Goal: Information Seeking & Learning: Learn about a topic

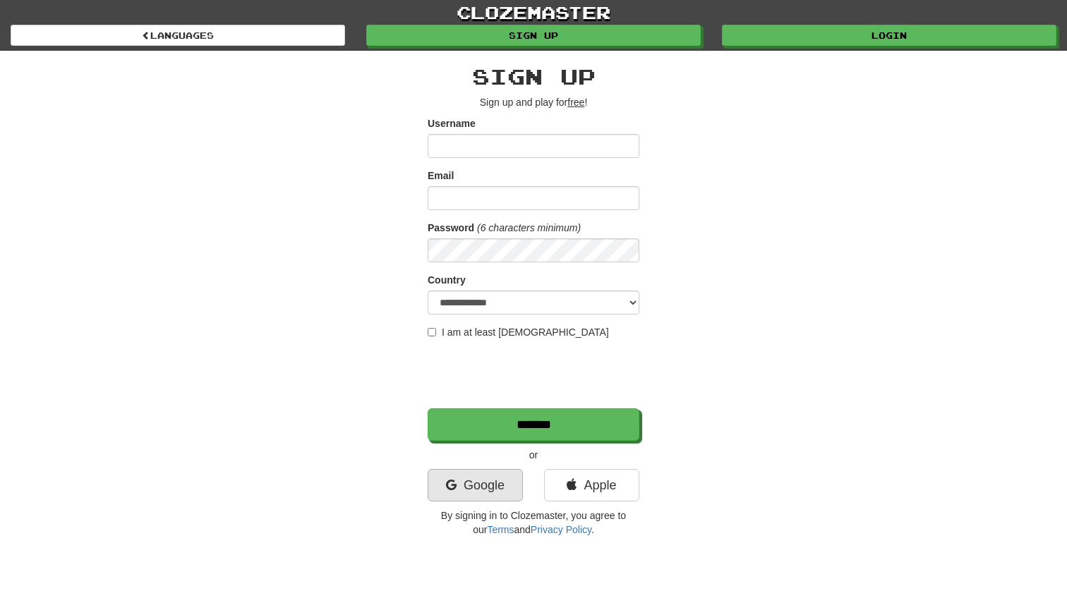
click at [481, 486] on link "Google" at bounding box center [475, 485] width 95 height 32
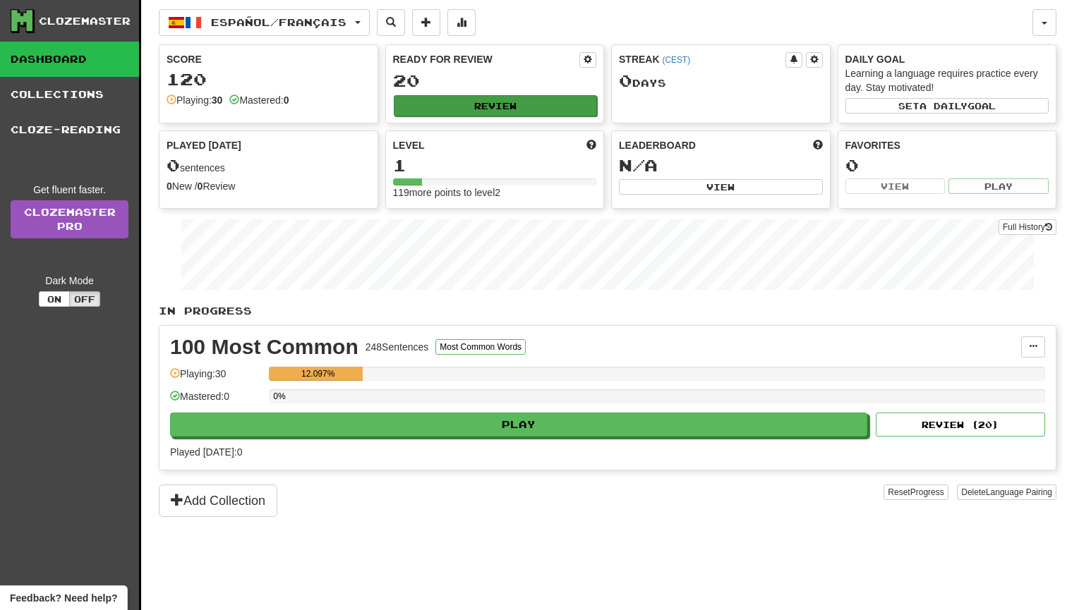
click at [483, 105] on button "Review" at bounding box center [496, 105] width 204 height 21
select select "**"
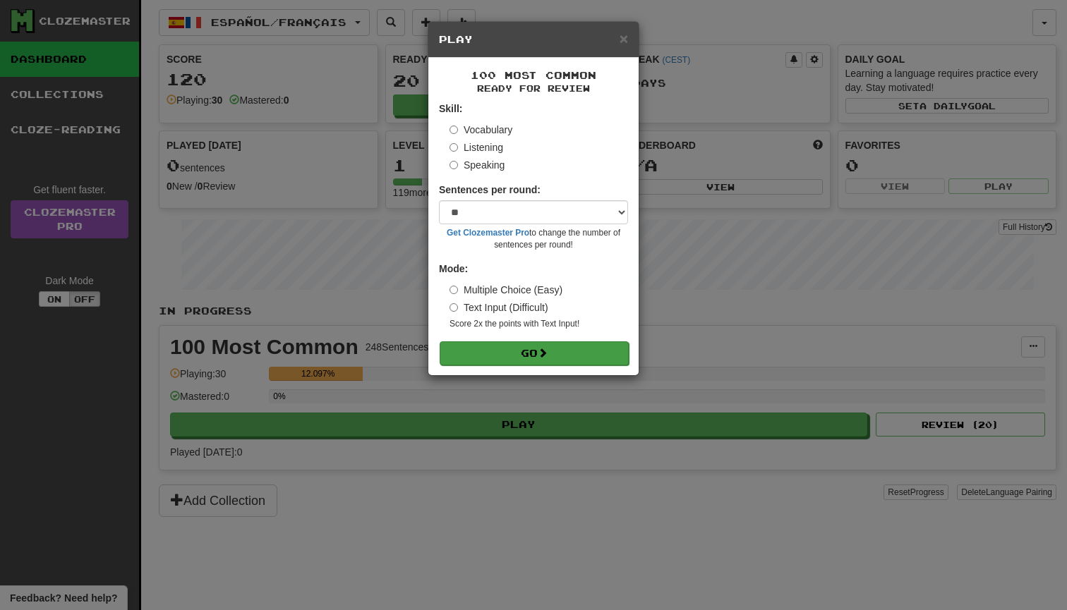
click at [545, 356] on button "Go" at bounding box center [534, 353] width 189 height 24
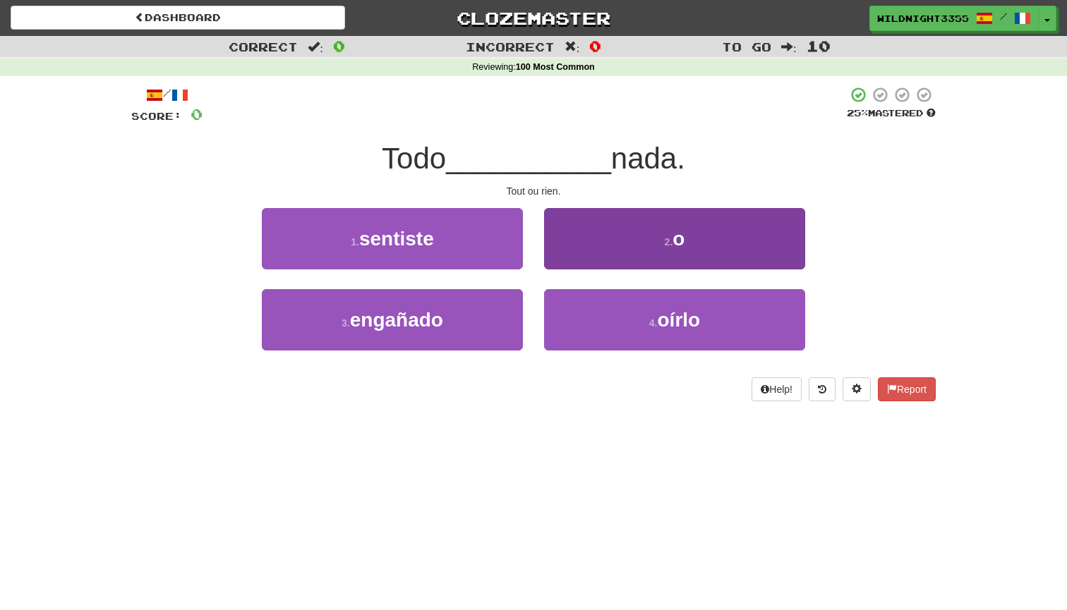
click at [684, 238] on span "o" at bounding box center [678, 239] width 12 height 22
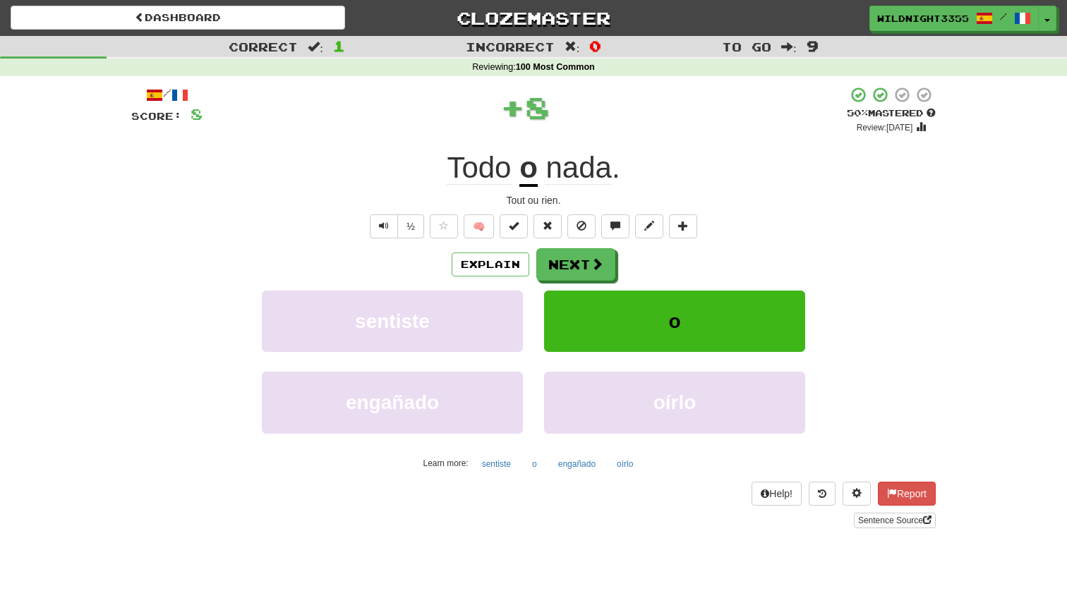
click at [686, 238] on div "/ Score: 8 + 8 50 % Mastered Review: [DATE] Todo o nada . Tout ou rien. ½ 🧠 Exp…" at bounding box center [533, 307] width 804 height 442
click at [591, 268] on span at bounding box center [597, 264] width 13 height 13
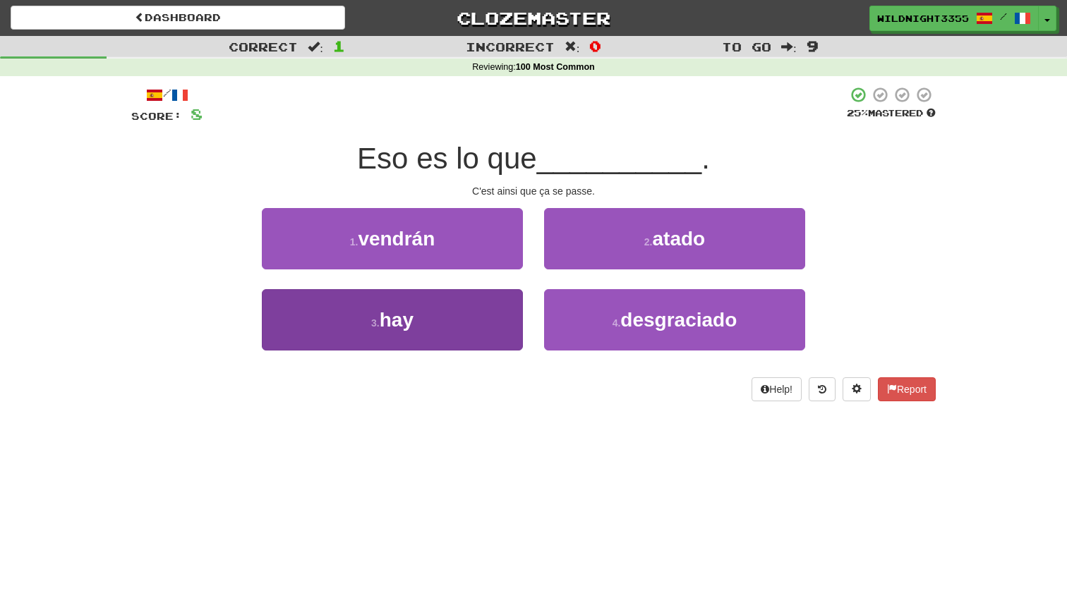
click at [410, 322] on span "hay" at bounding box center [397, 320] width 34 height 22
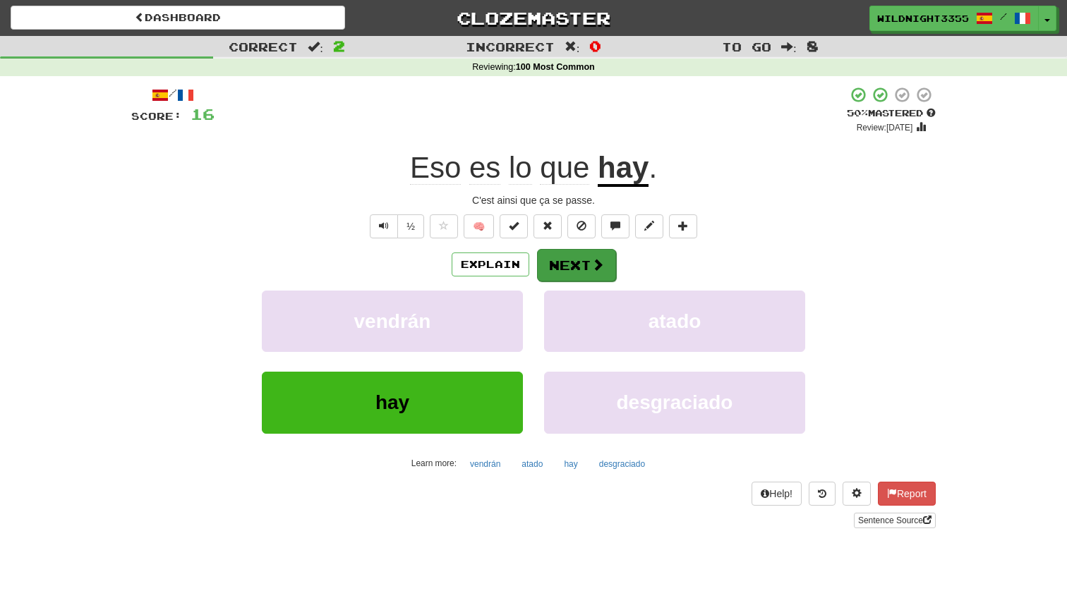
click at [588, 265] on button "Next" at bounding box center [576, 265] width 79 height 32
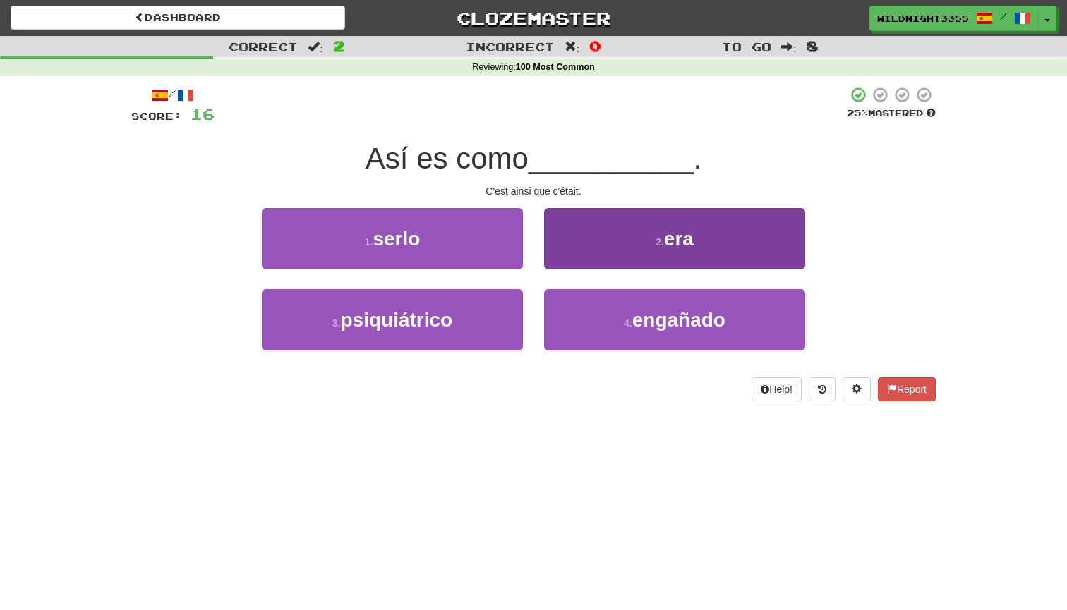
click at [648, 250] on button "2 . era" at bounding box center [674, 238] width 261 height 61
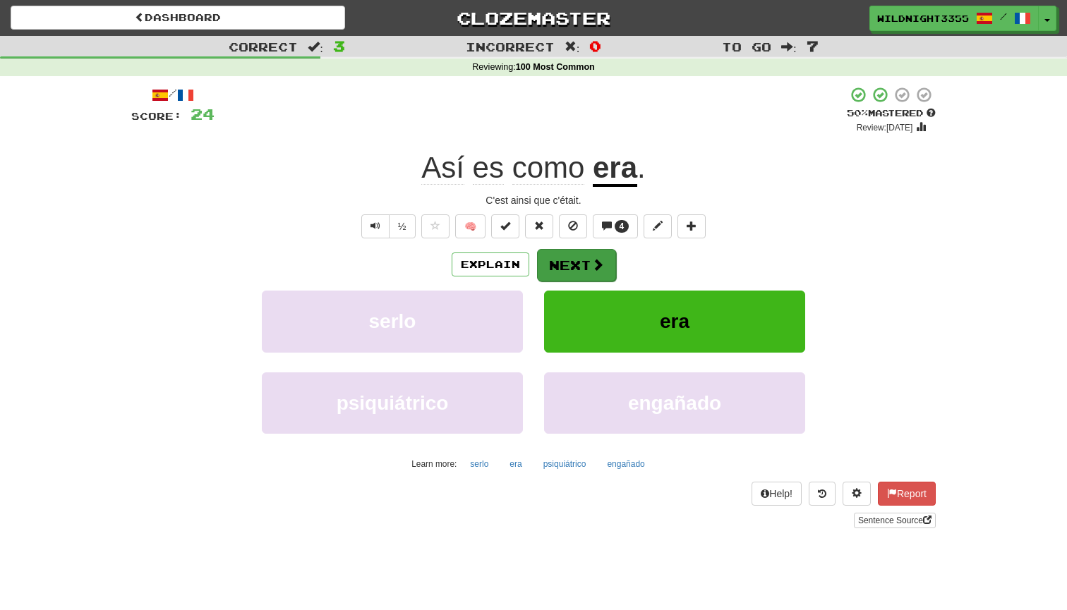
click at [579, 260] on button "Next" at bounding box center [576, 265] width 79 height 32
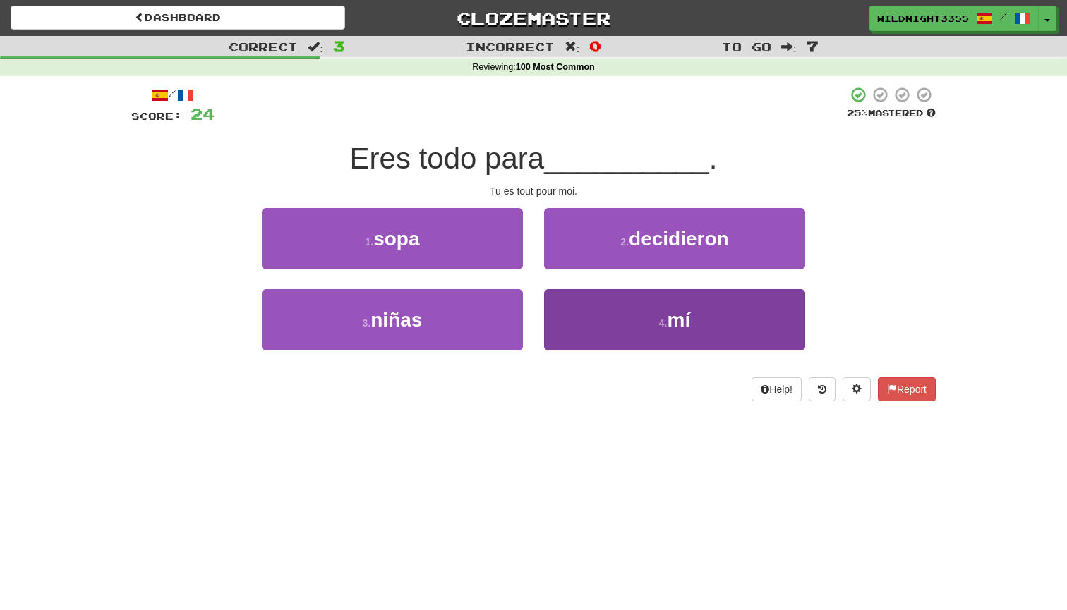
click at [686, 325] on span "mí" at bounding box center [678, 320] width 23 height 22
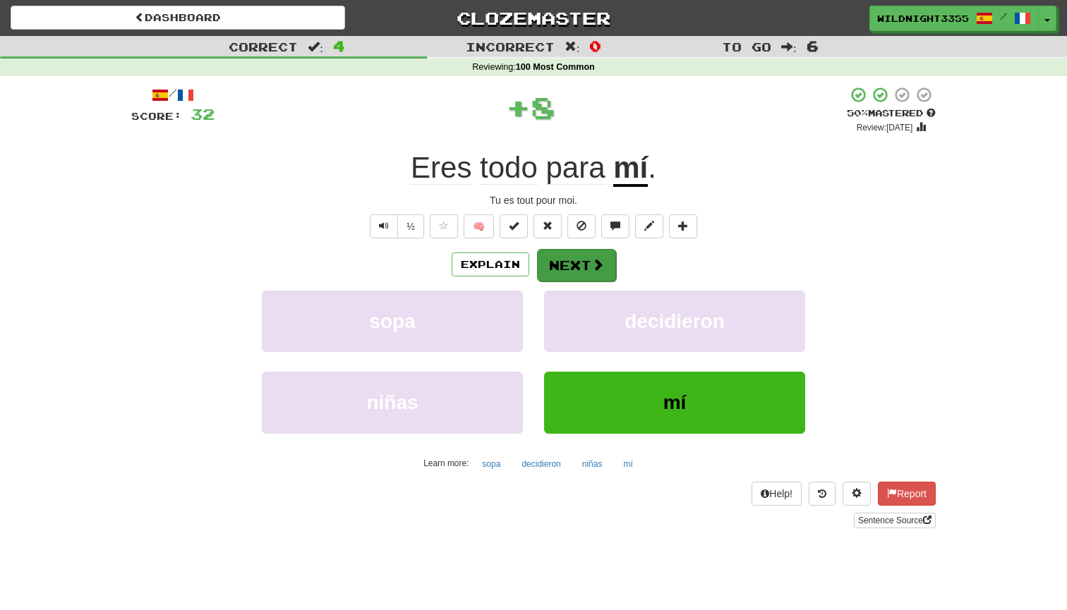
click at [577, 254] on button "Next" at bounding box center [576, 265] width 79 height 32
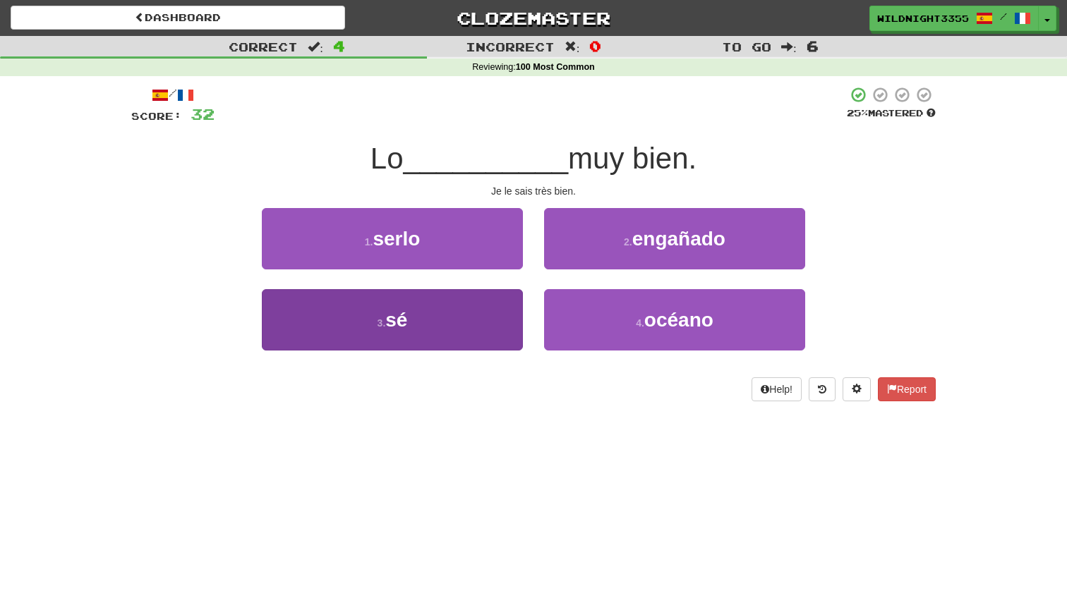
click at [434, 326] on button "3 . sé" at bounding box center [392, 319] width 261 height 61
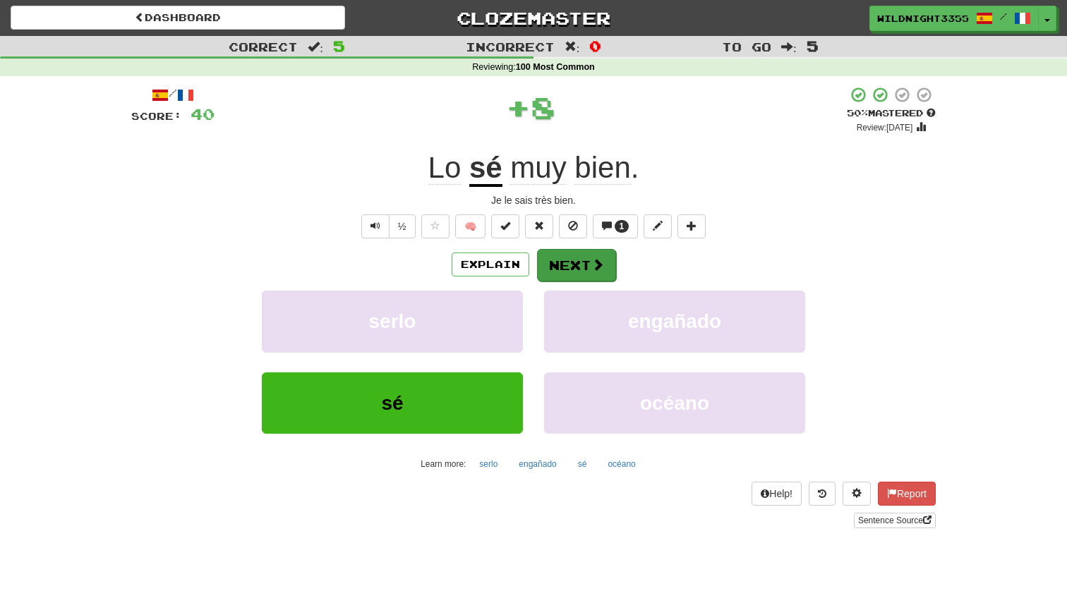
click at [567, 265] on button "Next" at bounding box center [576, 265] width 79 height 32
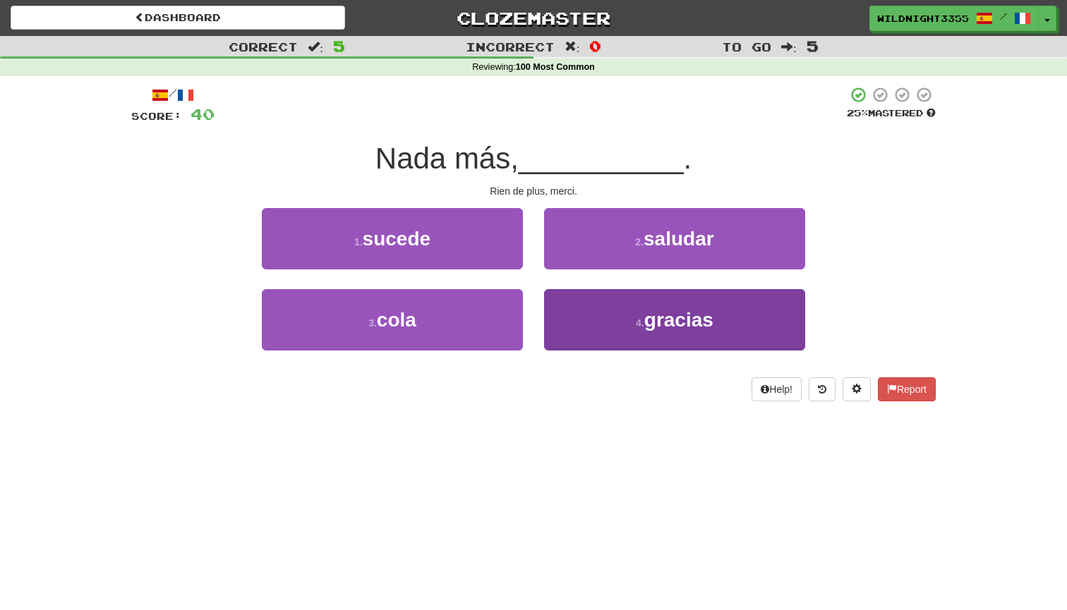
click at [674, 327] on span "gracias" at bounding box center [678, 320] width 69 height 22
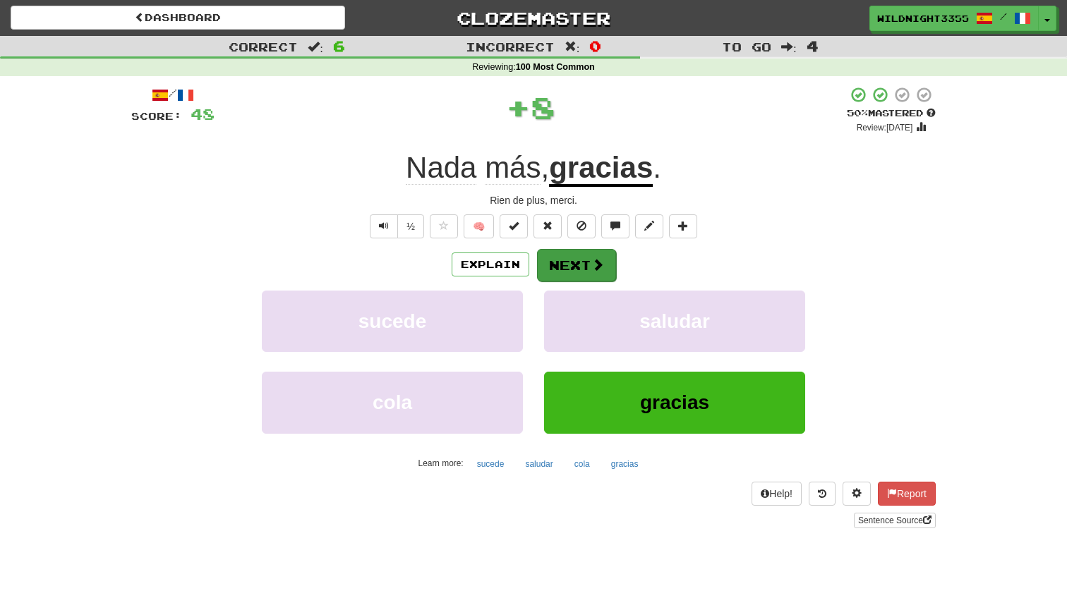
click at [571, 259] on button "Next" at bounding box center [576, 265] width 79 height 32
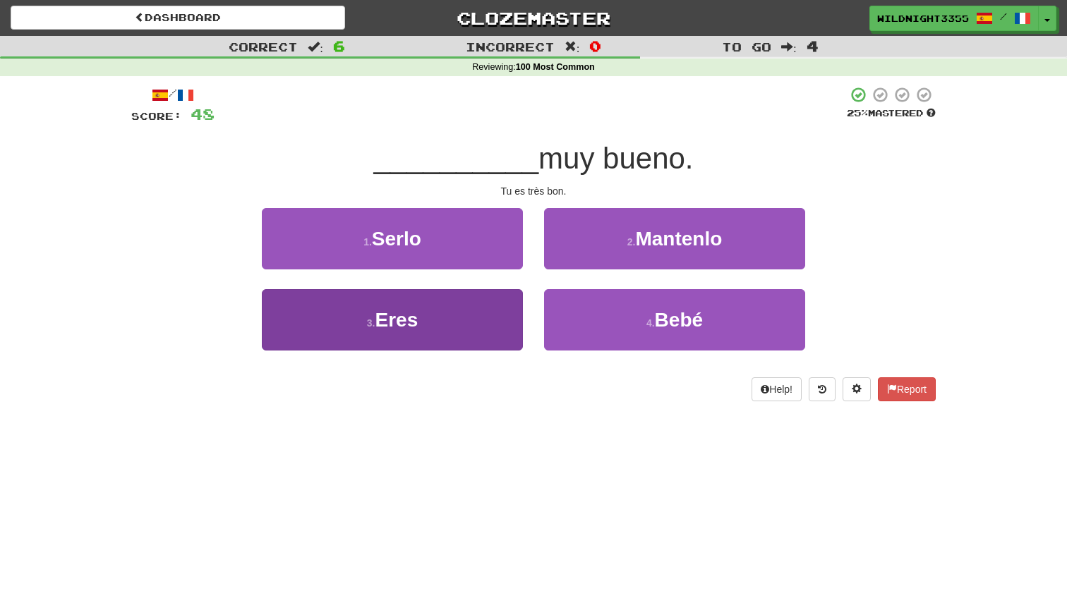
click at [426, 325] on button "3 . Eres" at bounding box center [392, 319] width 261 height 61
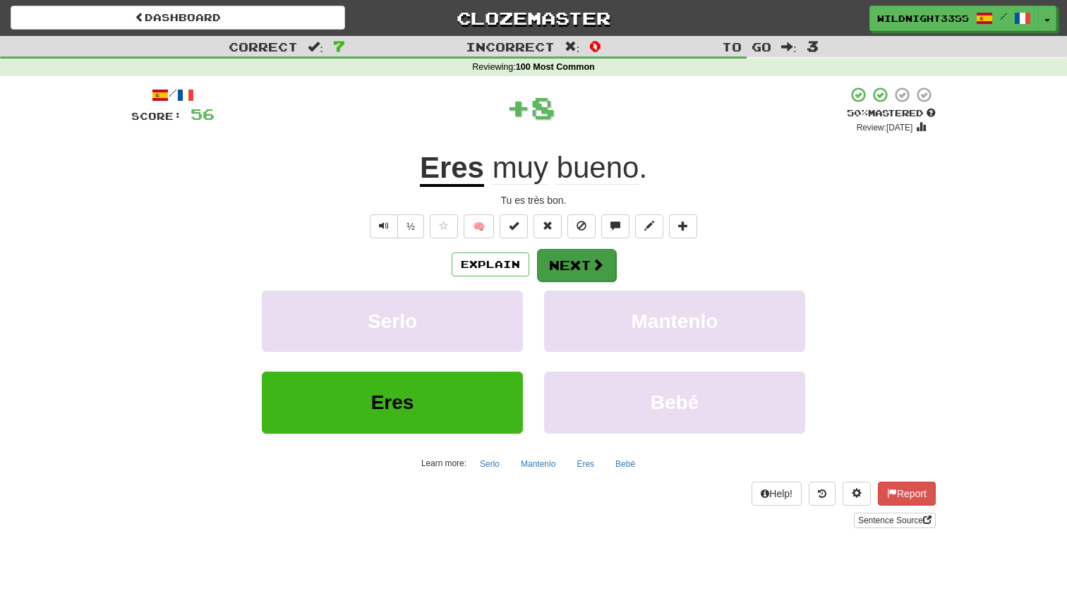
click at [566, 257] on button "Next" at bounding box center [576, 265] width 79 height 32
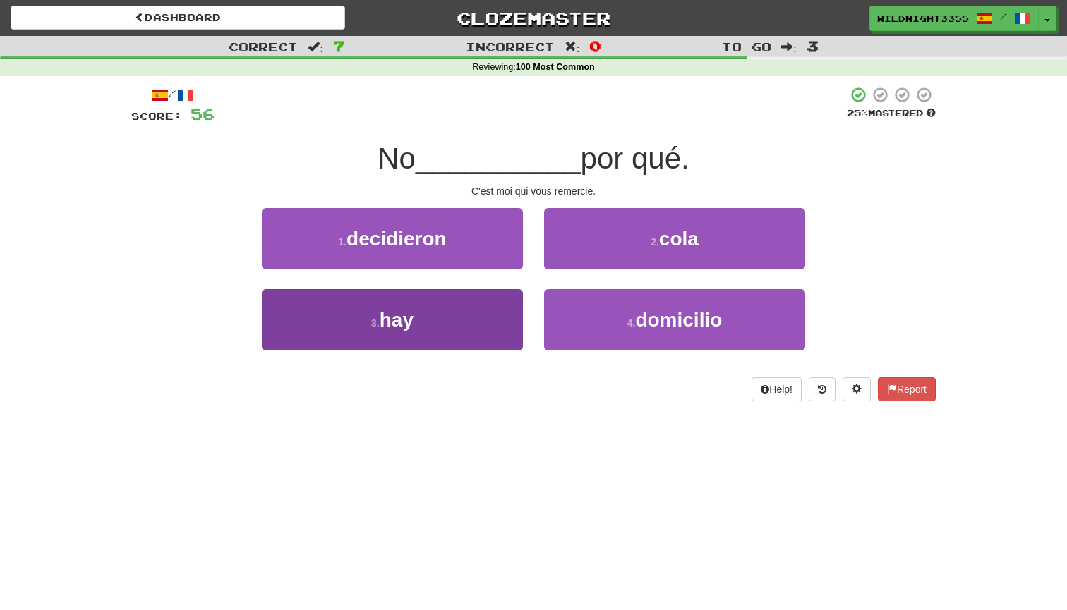
click at [449, 329] on button "3 . hay" at bounding box center [392, 319] width 261 height 61
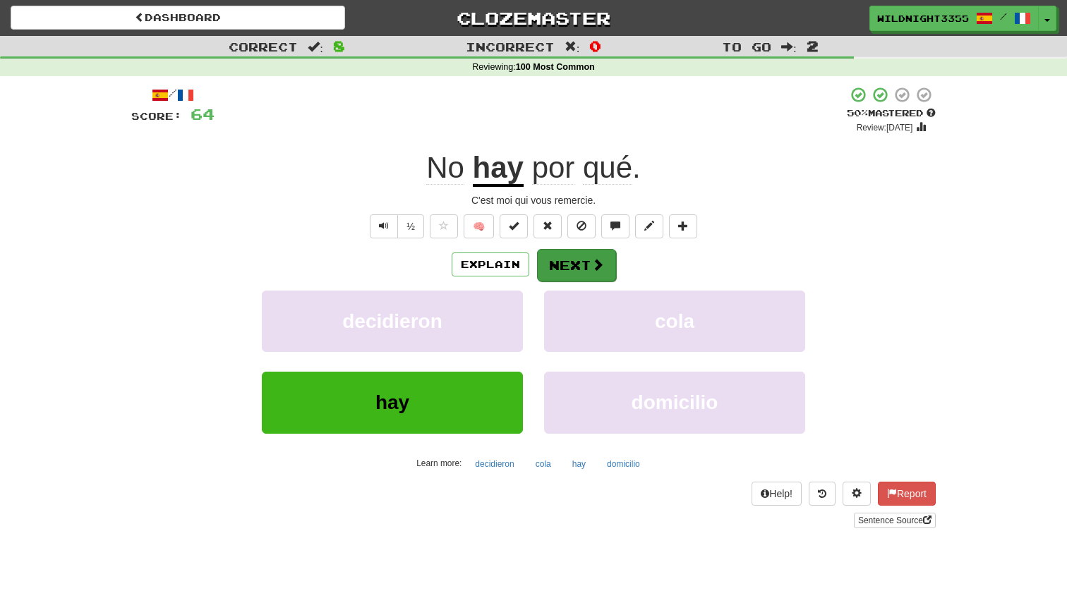
click at [571, 261] on button "Next" at bounding box center [576, 265] width 79 height 32
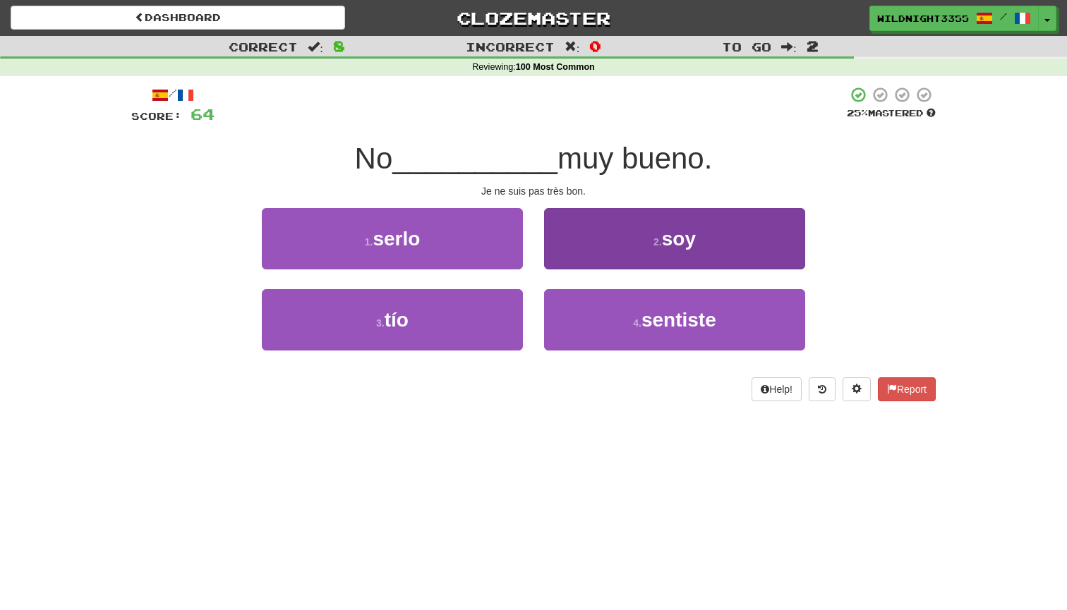
click at [677, 249] on button "2 . soy" at bounding box center [674, 238] width 261 height 61
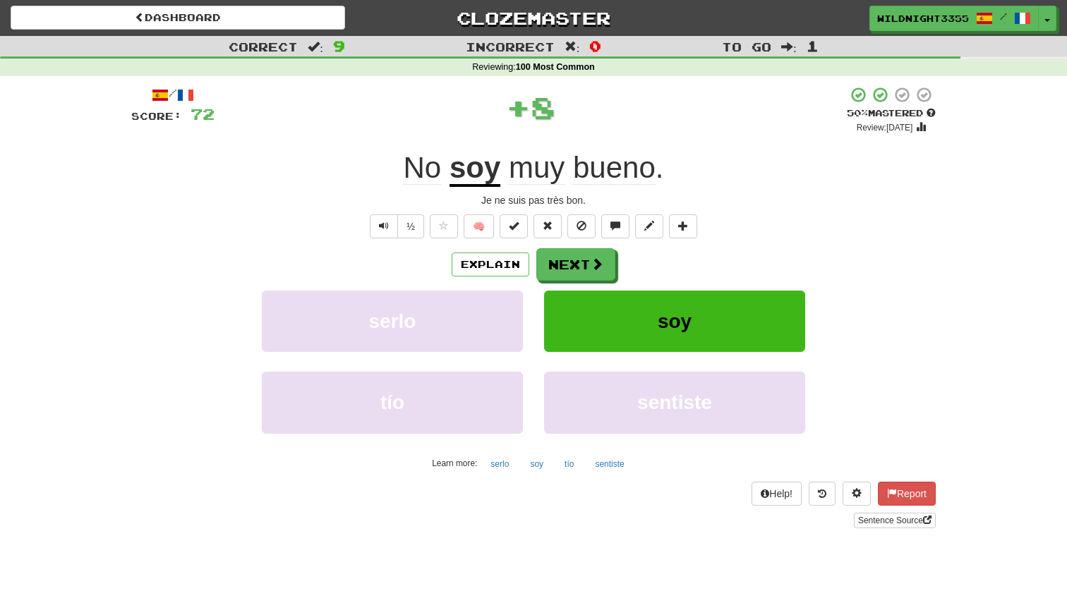
click at [630, 310] on button "soy" at bounding box center [674, 321] width 261 height 61
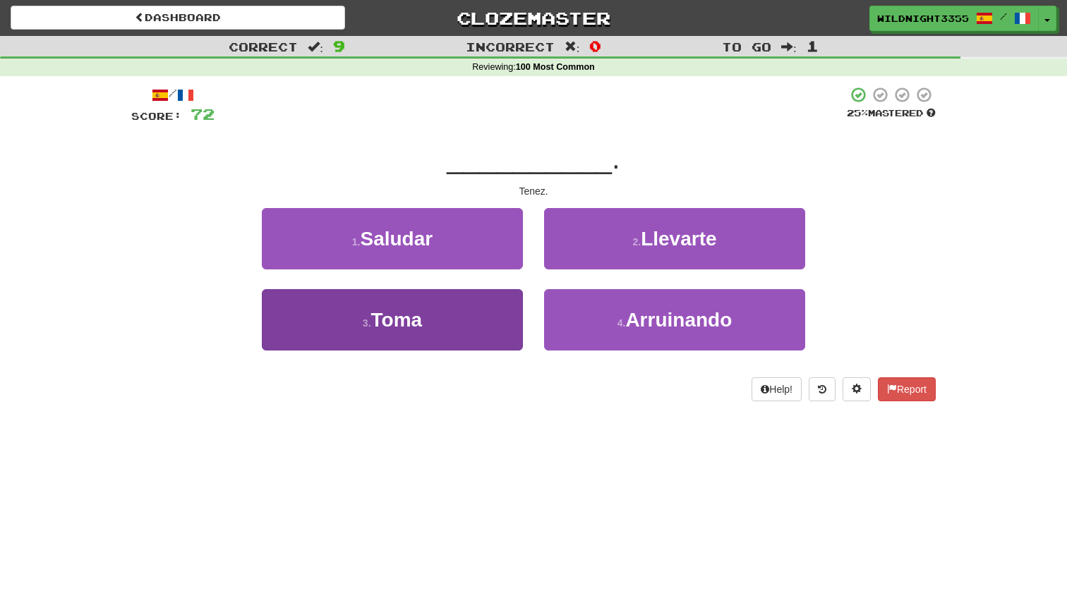
click at [391, 328] on span "Toma" at bounding box center [397, 320] width 52 height 22
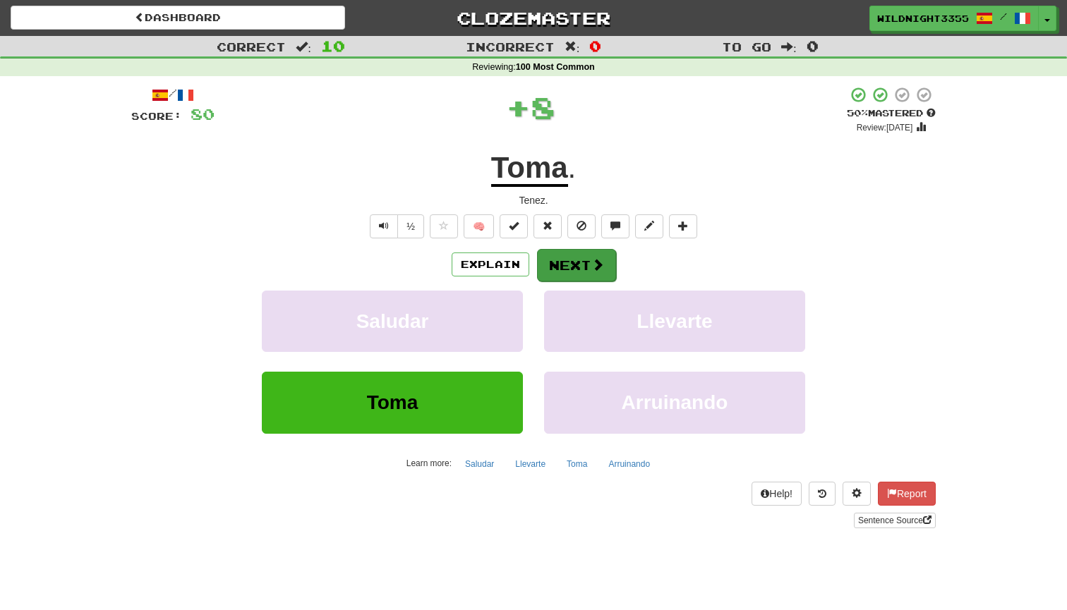
click at [565, 253] on button "Next" at bounding box center [576, 265] width 79 height 32
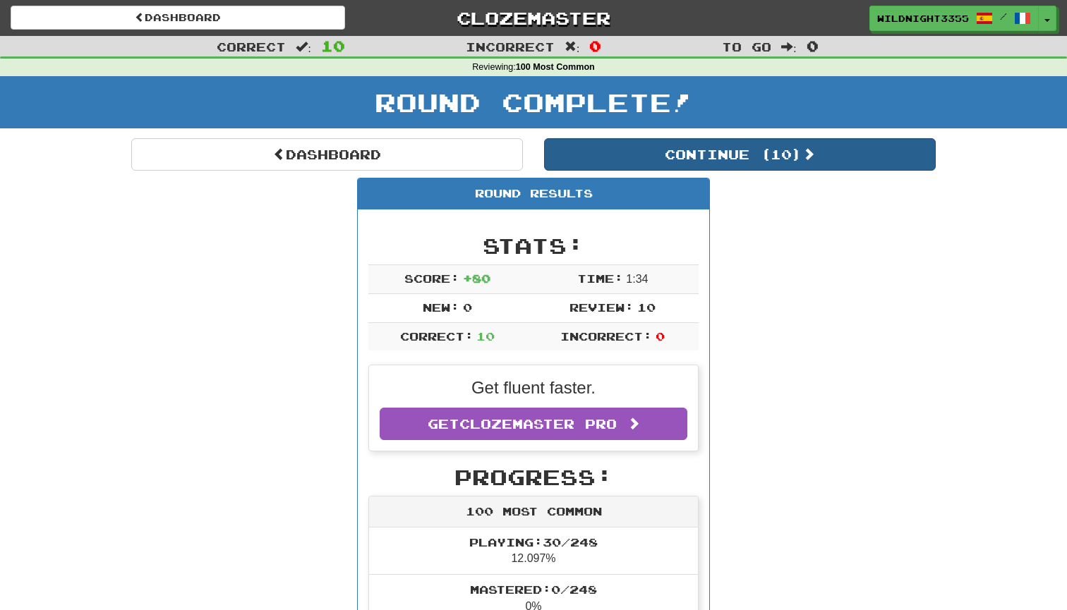
click at [737, 157] on button "Continue ( 10 )" at bounding box center [740, 154] width 392 height 32
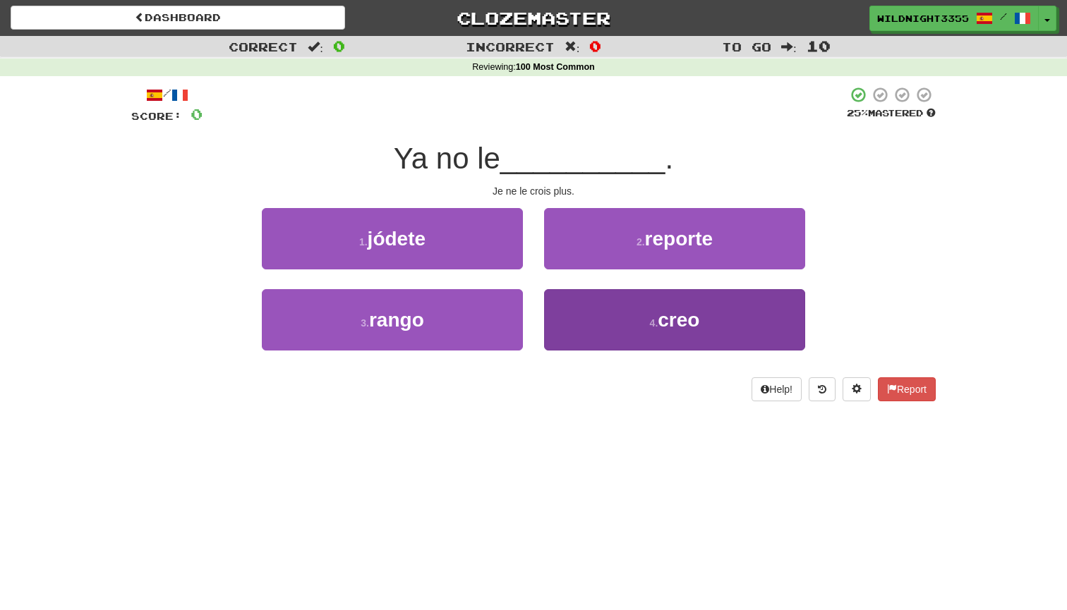
click at [674, 329] on button "4 . creo" at bounding box center [674, 319] width 261 height 61
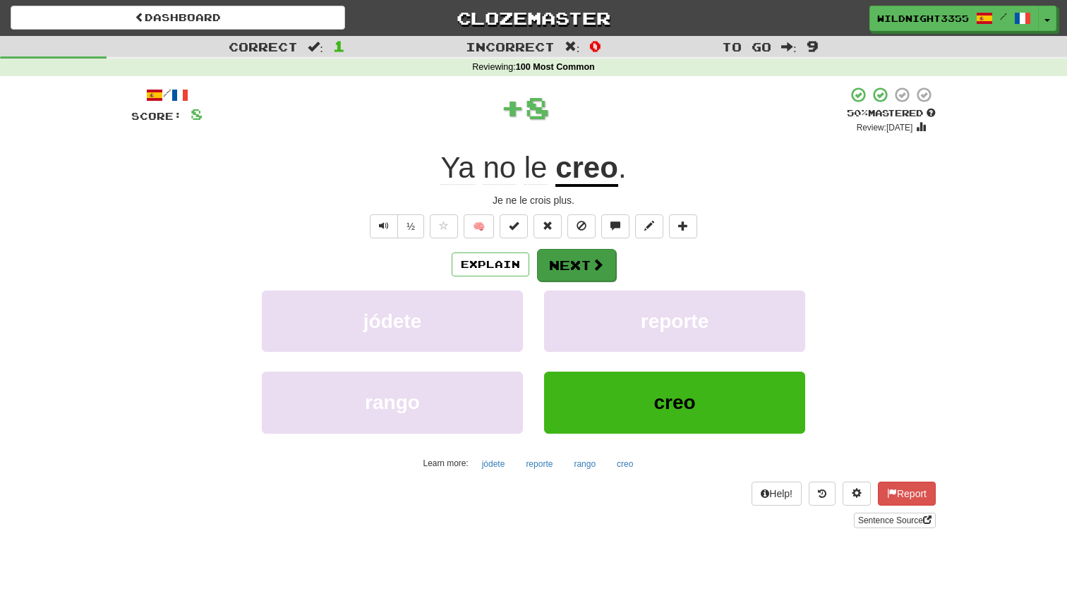
click at [570, 264] on button "Next" at bounding box center [576, 265] width 79 height 32
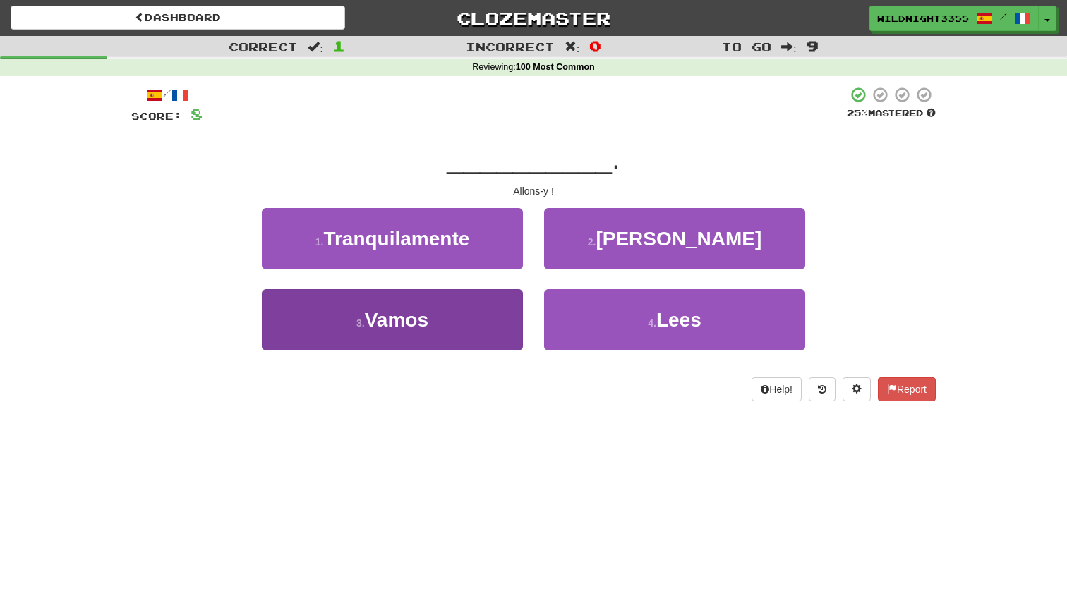
click at [427, 332] on button "3 . Vamos" at bounding box center [392, 319] width 261 height 61
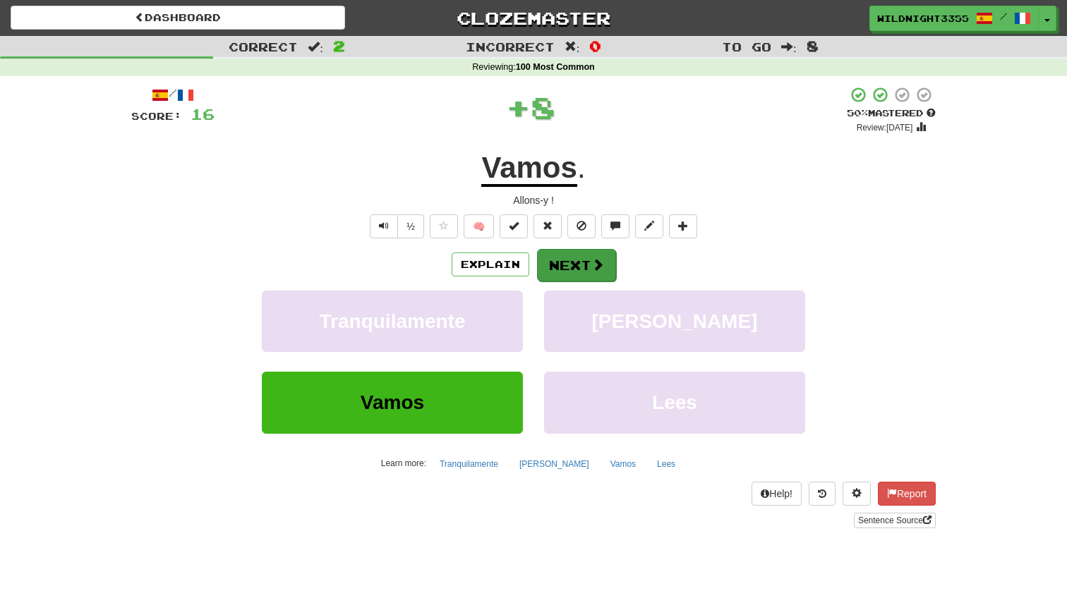
click at [553, 266] on button "Next" at bounding box center [576, 265] width 79 height 32
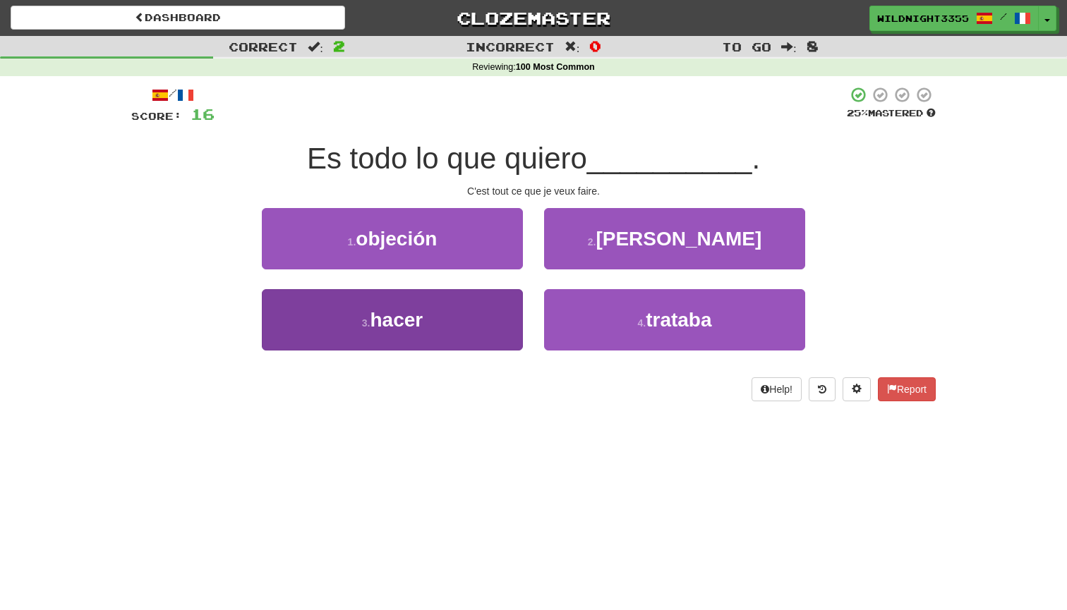
click at [474, 316] on button "3 . hacer" at bounding box center [392, 319] width 261 height 61
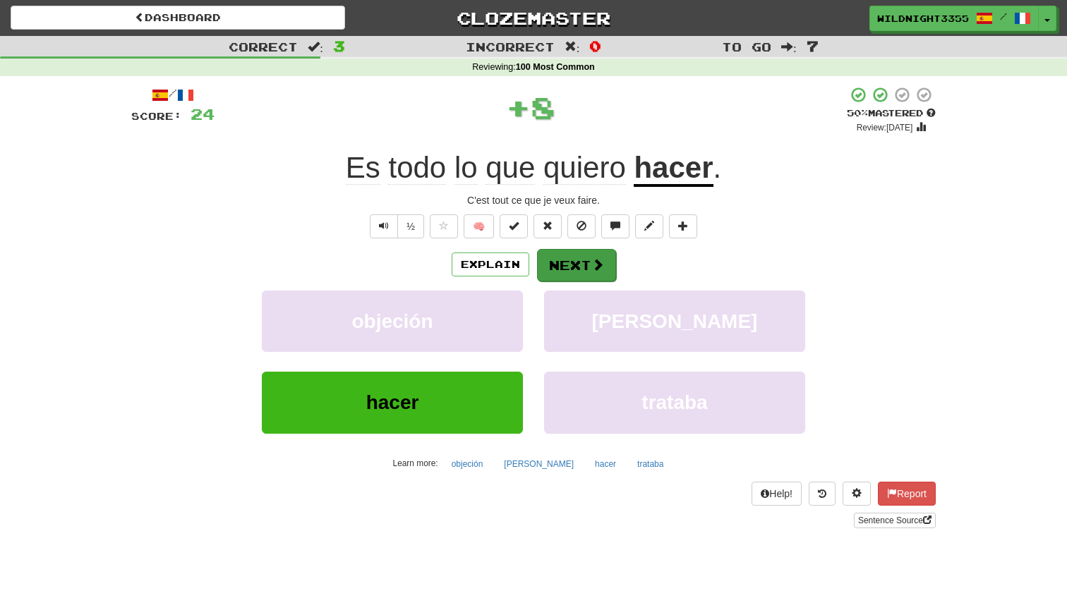
click at [605, 270] on button "Next" at bounding box center [576, 265] width 79 height 32
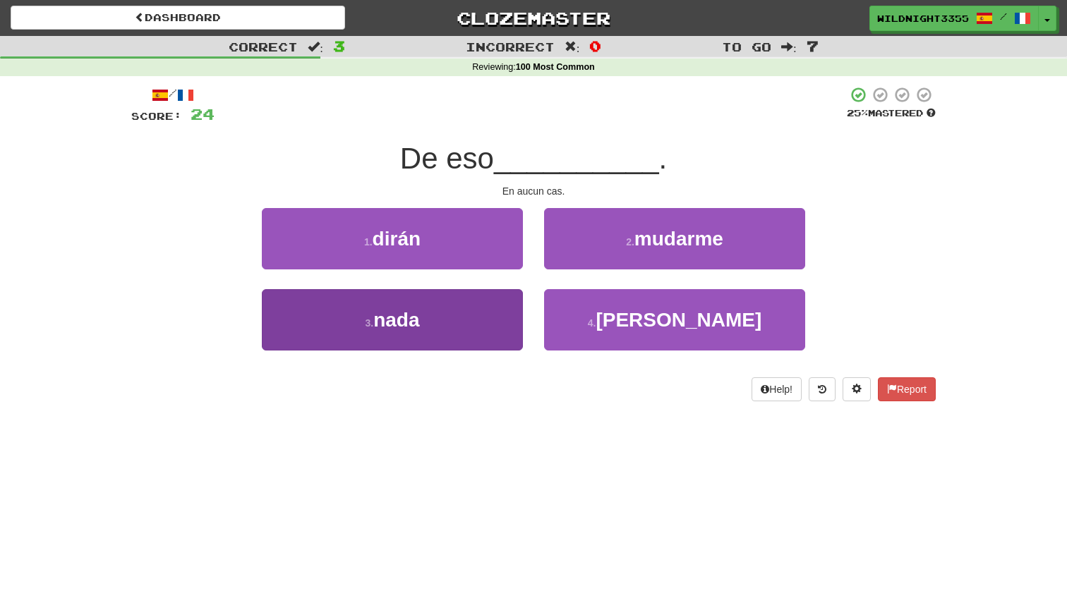
click at [452, 334] on button "3 . nada" at bounding box center [392, 319] width 261 height 61
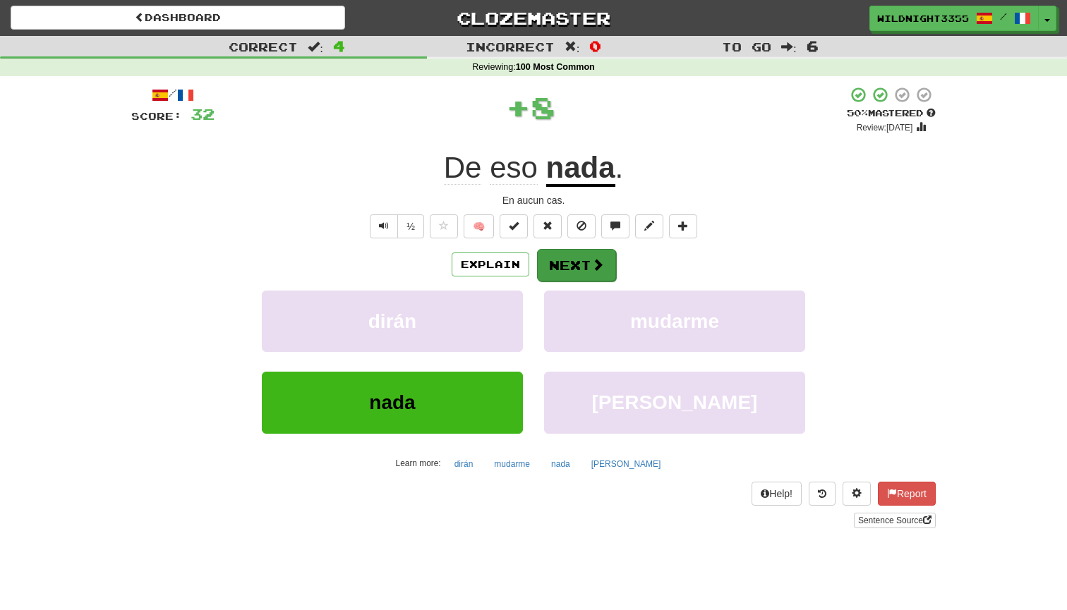
click at [583, 269] on button "Next" at bounding box center [576, 265] width 79 height 32
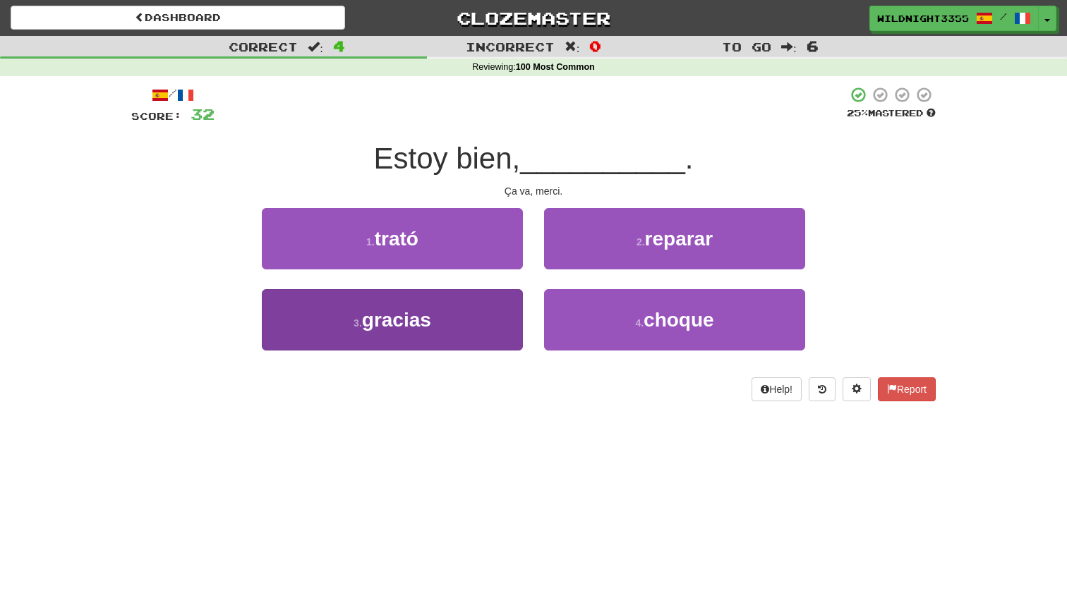
click at [404, 320] on span "gracias" at bounding box center [396, 320] width 69 height 22
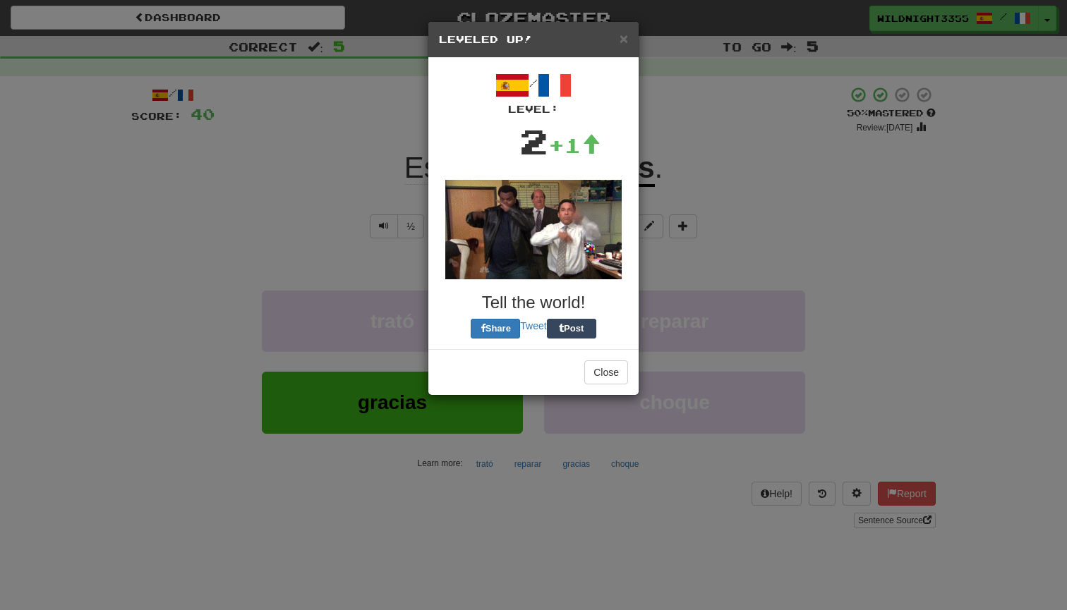
click at [584, 257] on div "/ Level: 2 +1 Tell the world! Share Tweet Post" at bounding box center [533, 203] width 210 height 291
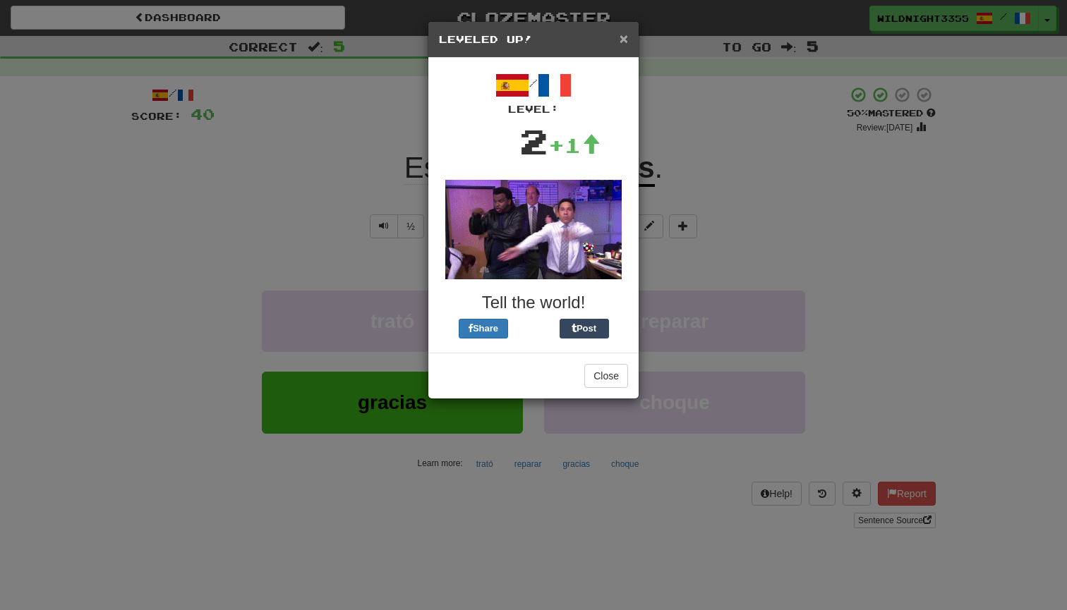
click at [624, 40] on span "×" at bounding box center [623, 38] width 8 height 16
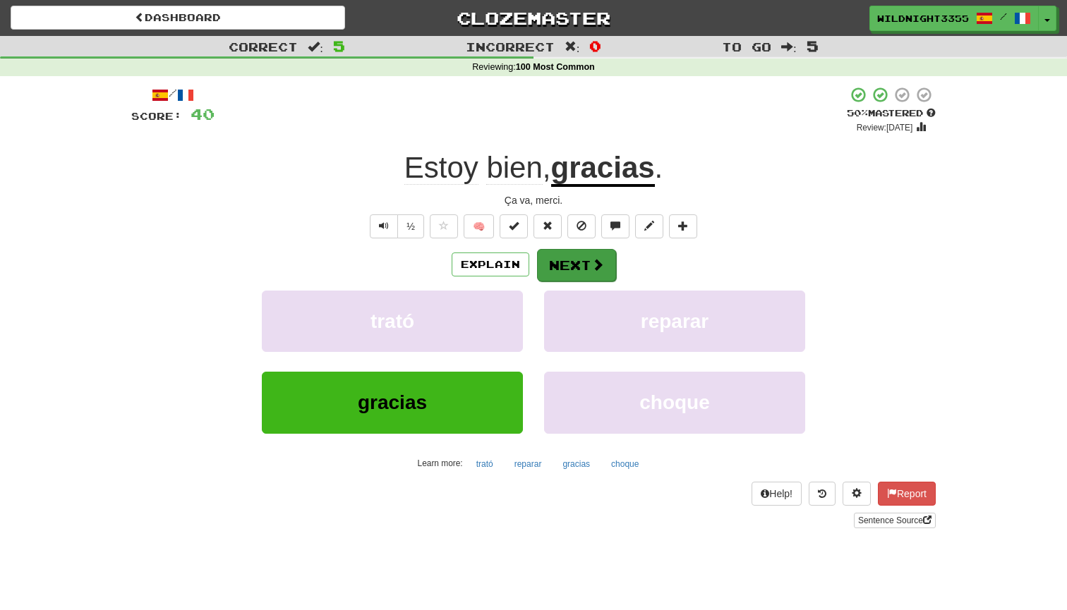
click at [571, 262] on button "Next" at bounding box center [576, 265] width 79 height 32
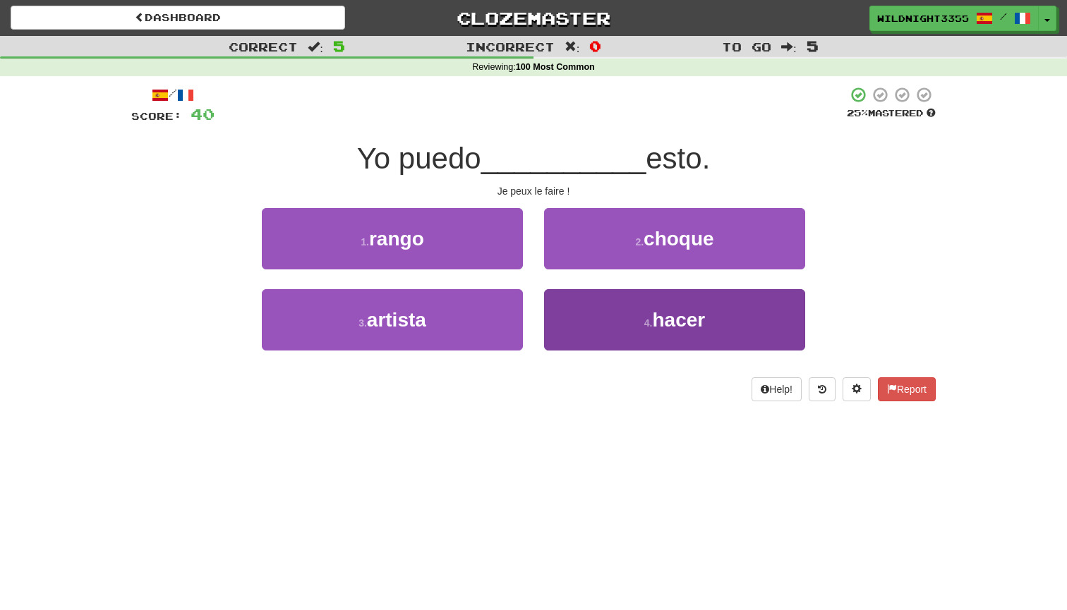
click at [631, 332] on button "4 . hacer" at bounding box center [674, 319] width 261 height 61
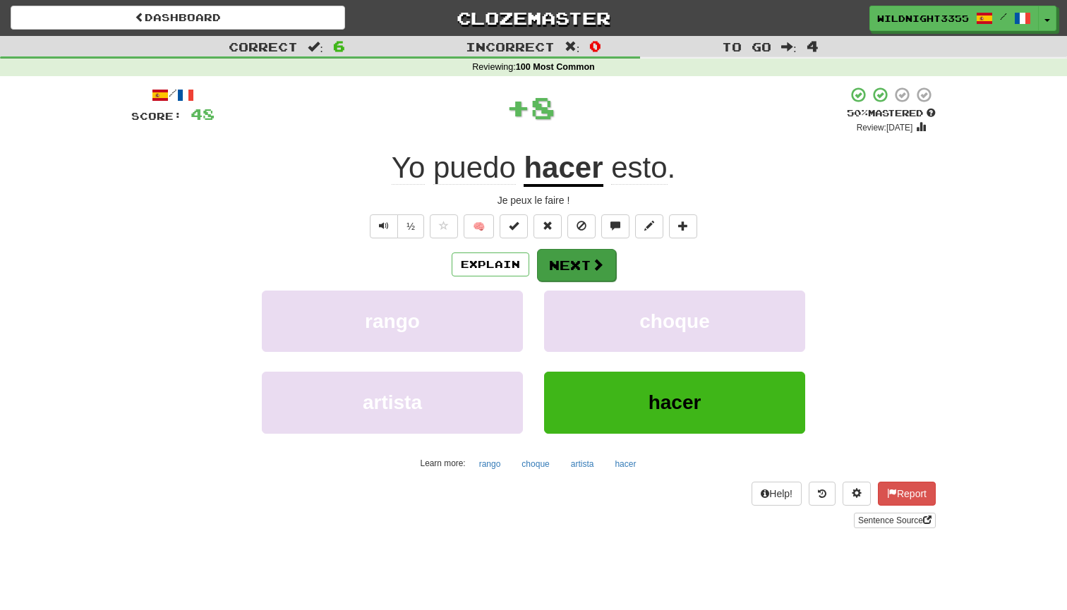
click at [587, 261] on button "Next" at bounding box center [576, 265] width 79 height 32
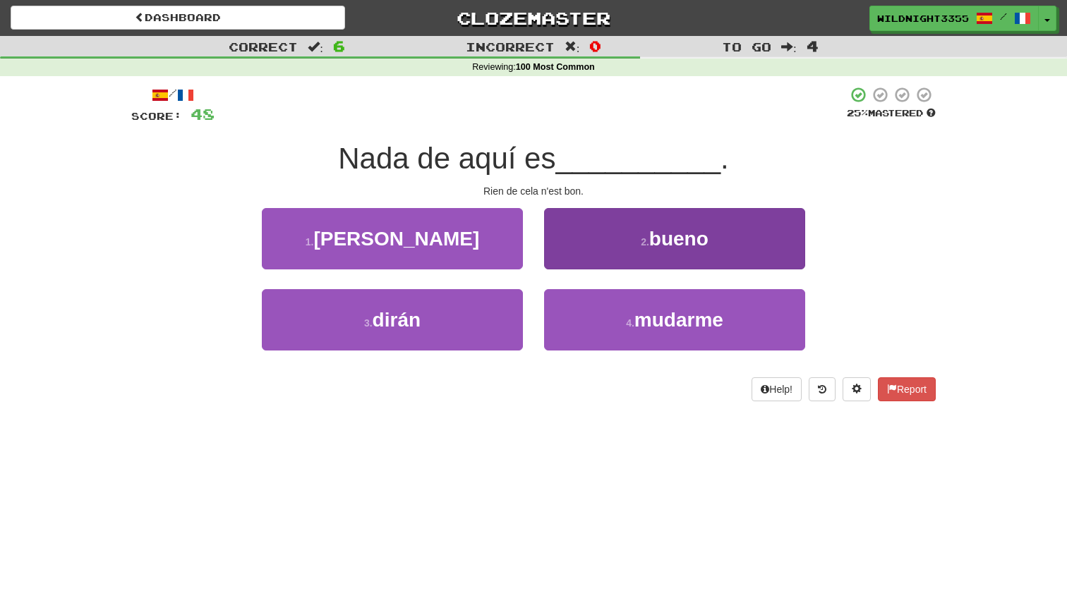
click at [671, 236] on span "bueno" at bounding box center [678, 239] width 59 height 22
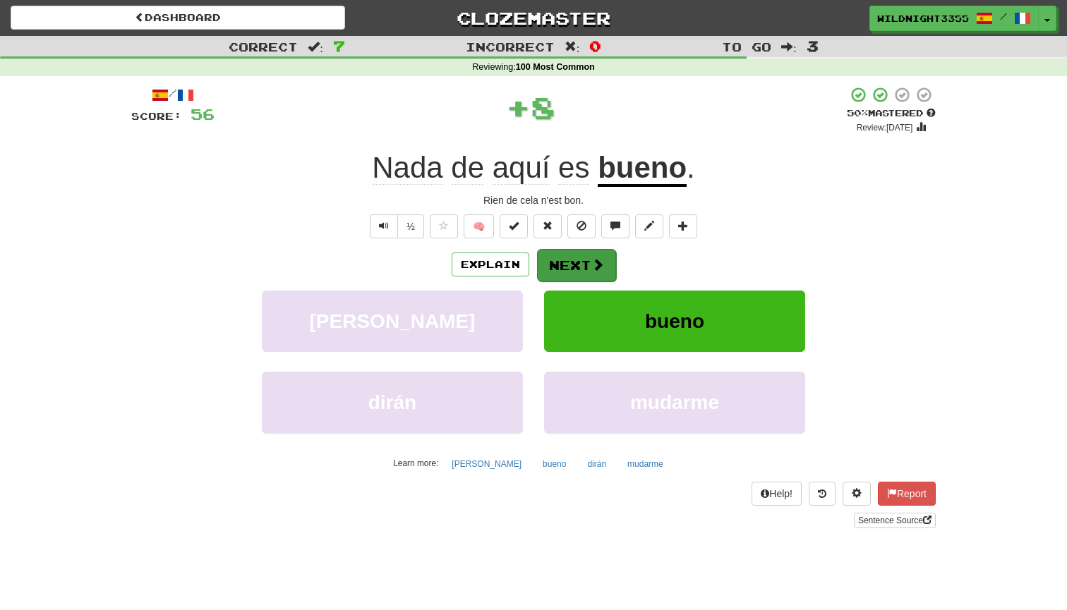
click at [562, 257] on button "Next" at bounding box center [576, 265] width 79 height 32
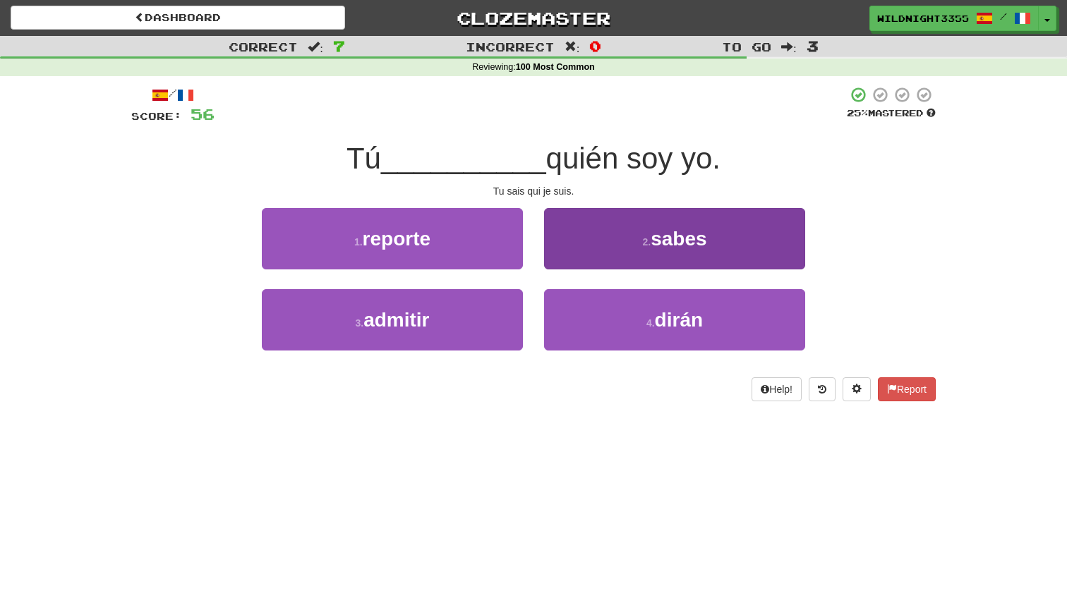
click at [650, 247] on button "2 . sabes" at bounding box center [674, 238] width 261 height 61
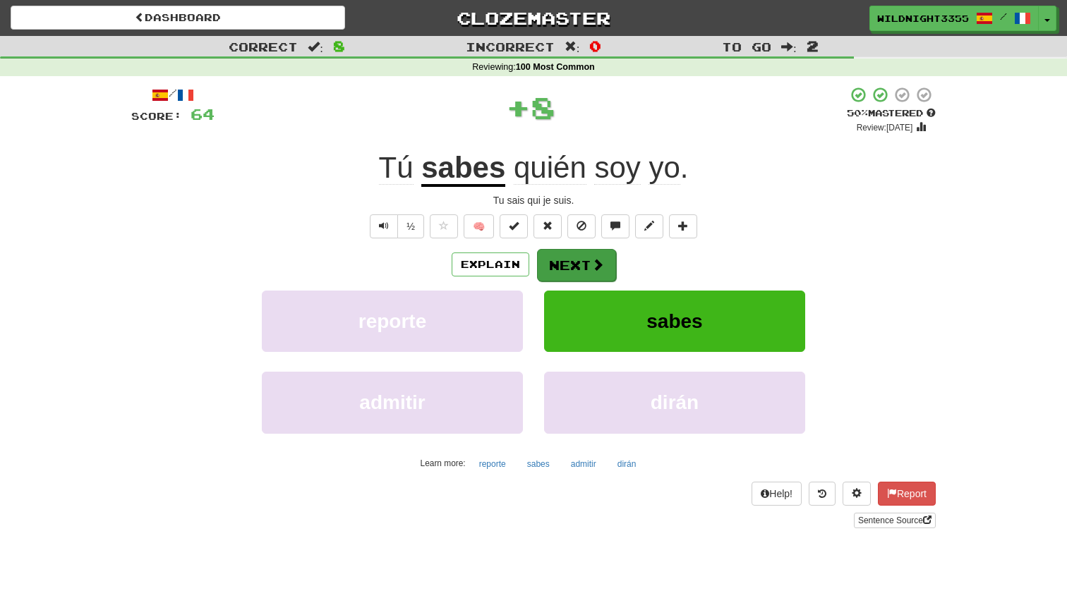
click at [566, 261] on button "Next" at bounding box center [576, 265] width 79 height 32
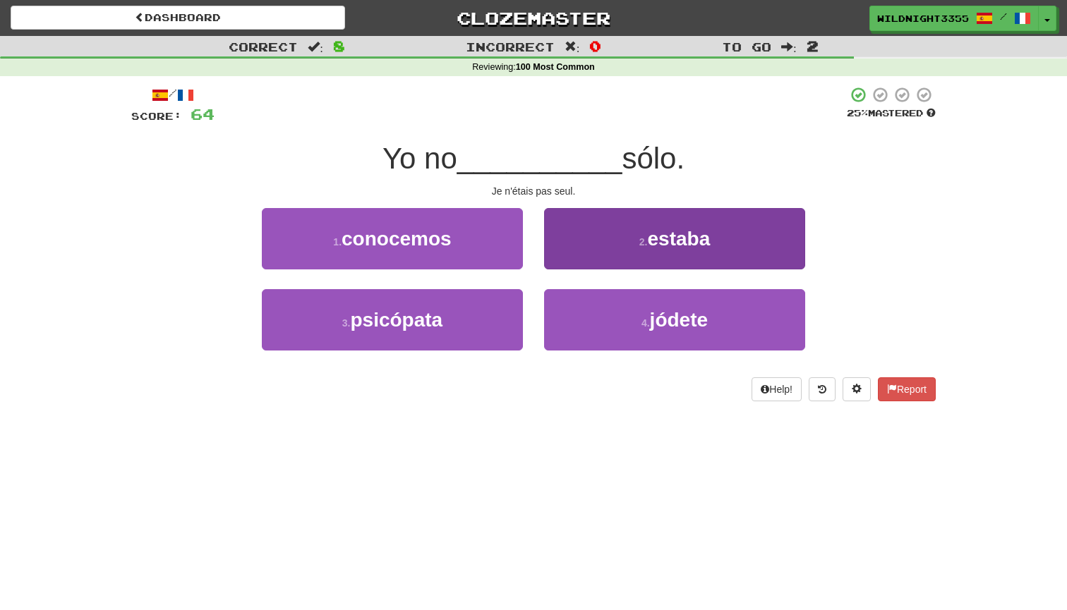
click at [672, 244] on span "estaba" at bounding box center [678, 239] width 63 height 22
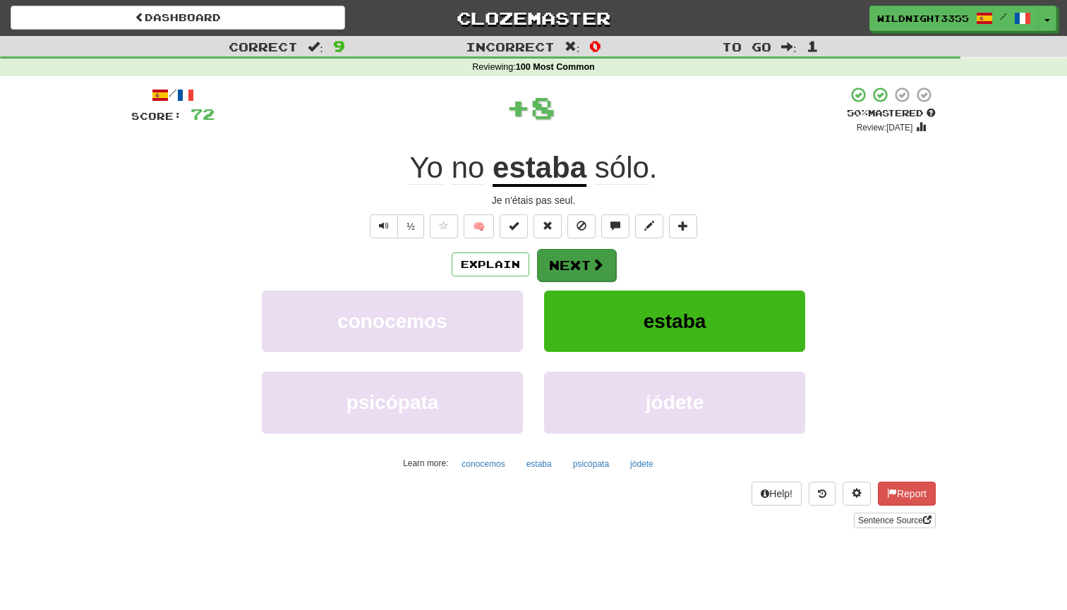
click at [581, 266] on button "Next" at bounding box center [576, 265] width 79 height 32
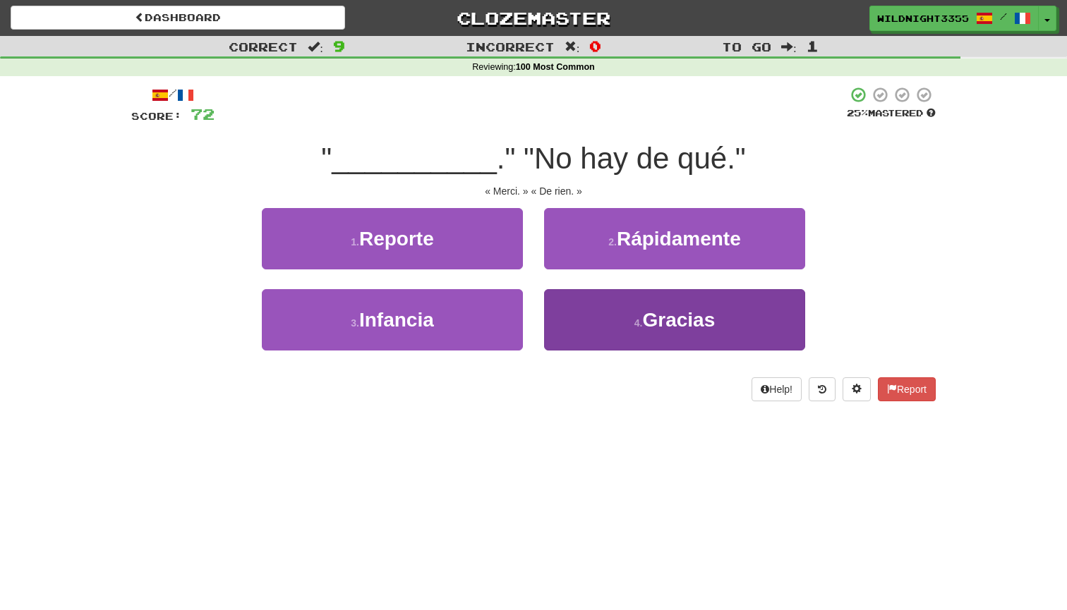
click at [598, 325] on button "4 . Gracias" at bounding box center [674, 319] width 261 height 61
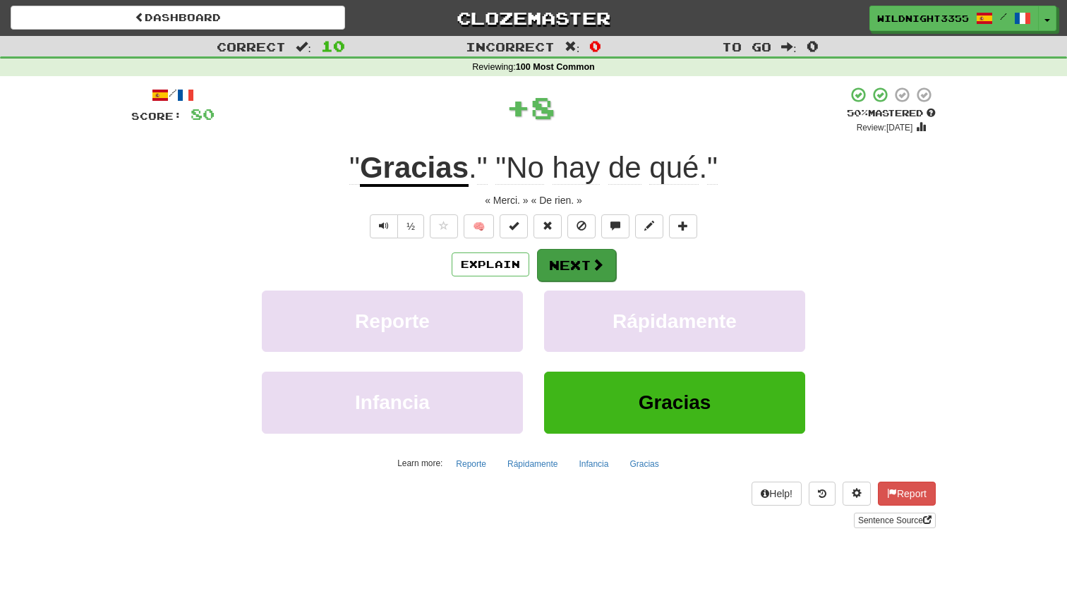
click at [552, 261] on button "Next" at bounding box center [576, 265] width 79 height 32
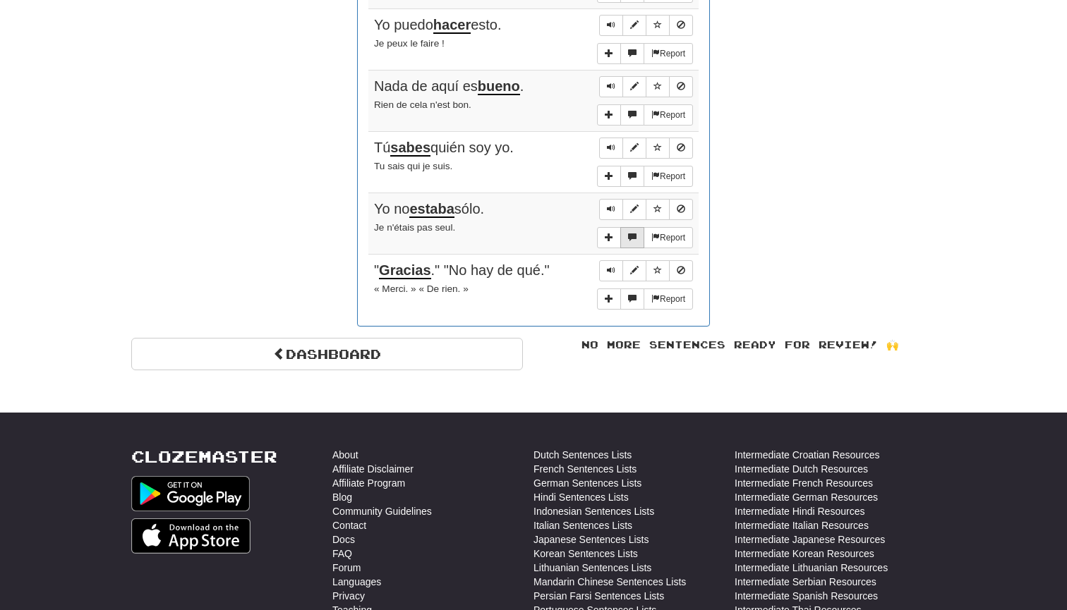
scroll to position [1158, 0]
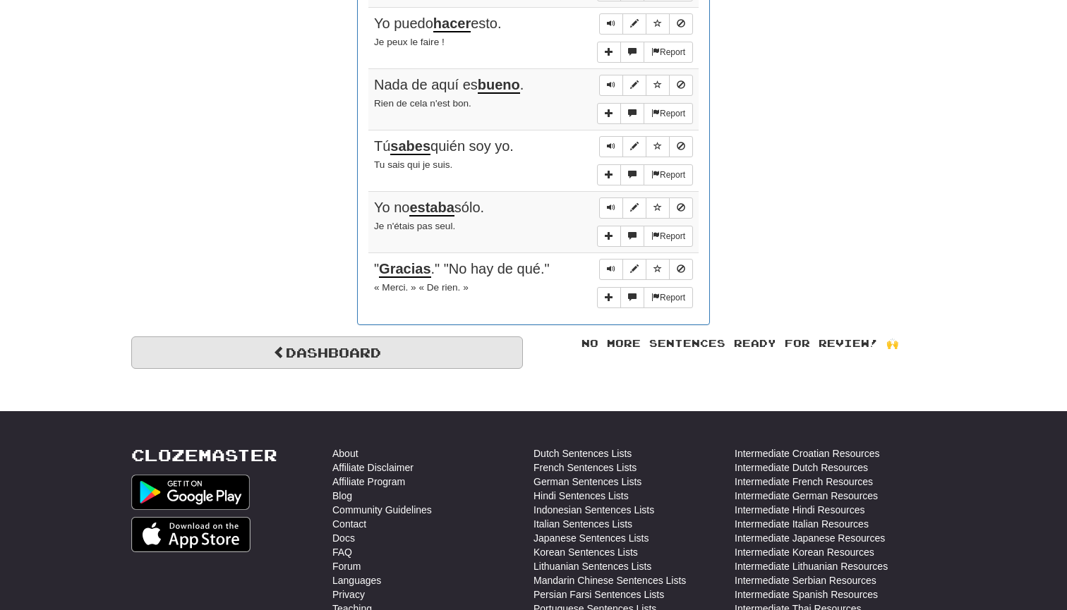
click at [292, 344] on link "Dashboard" at bounding box center [327, 353] width 392 height 32
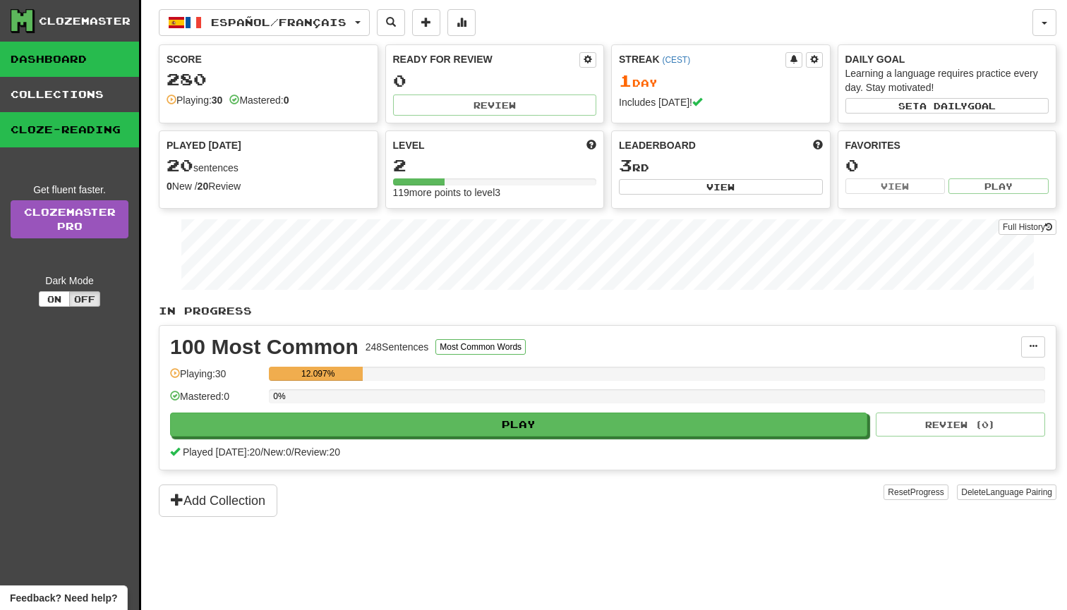
click at [78, 131] on link "Cloze-Reading" at bounding box center [69, 129] width 139 height 35
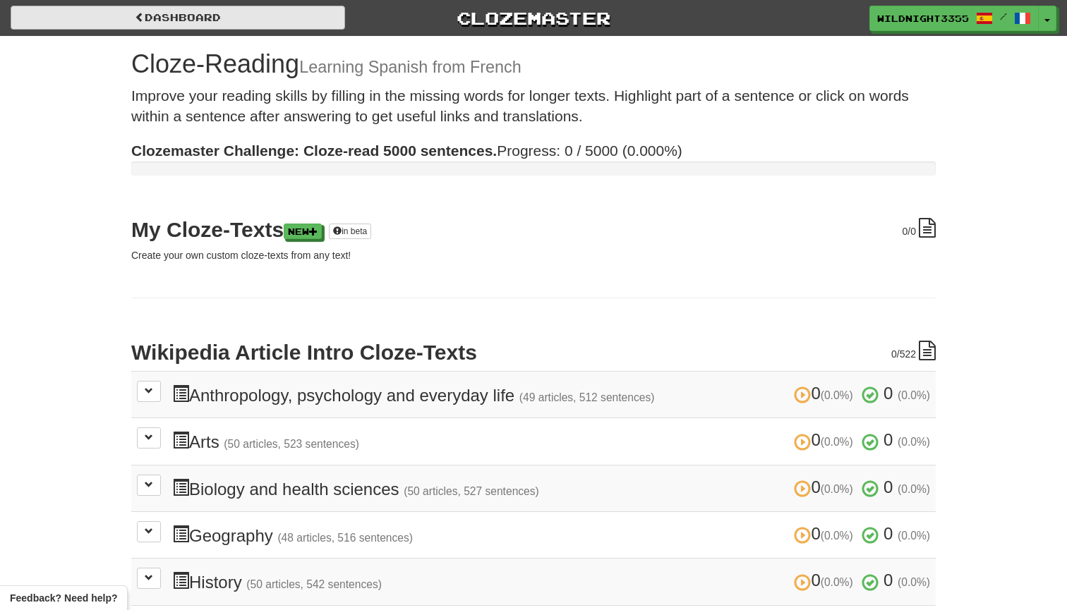
click at [197, 29] on link "Dashboard" at bounding box center [178, 18] width 334 height 24
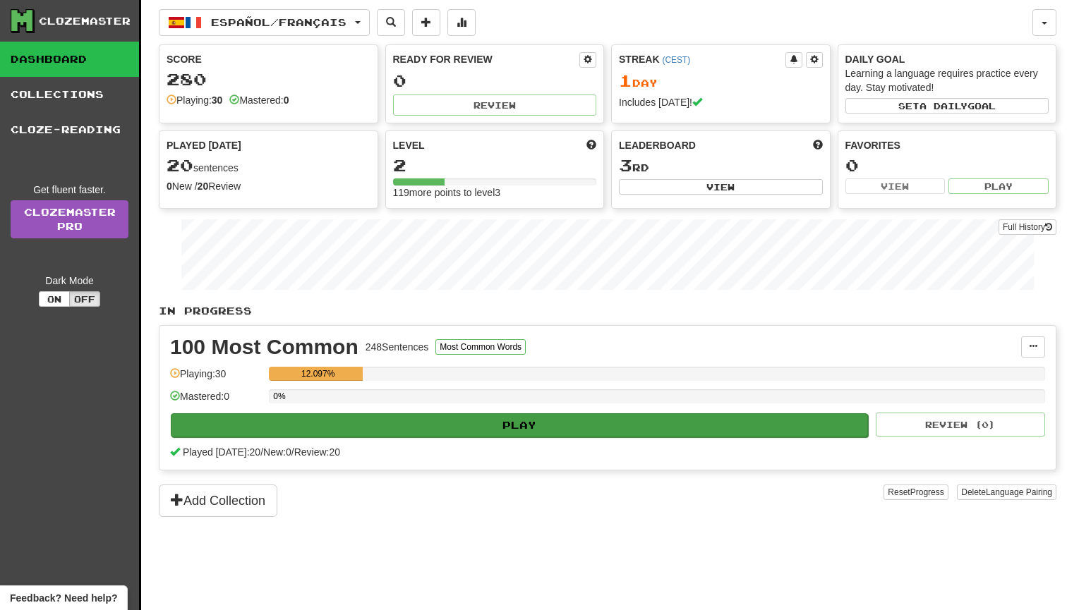
click at [467, 424] on button "Play" at bounding box center [519, 425] width 697 height 24
select select "**"
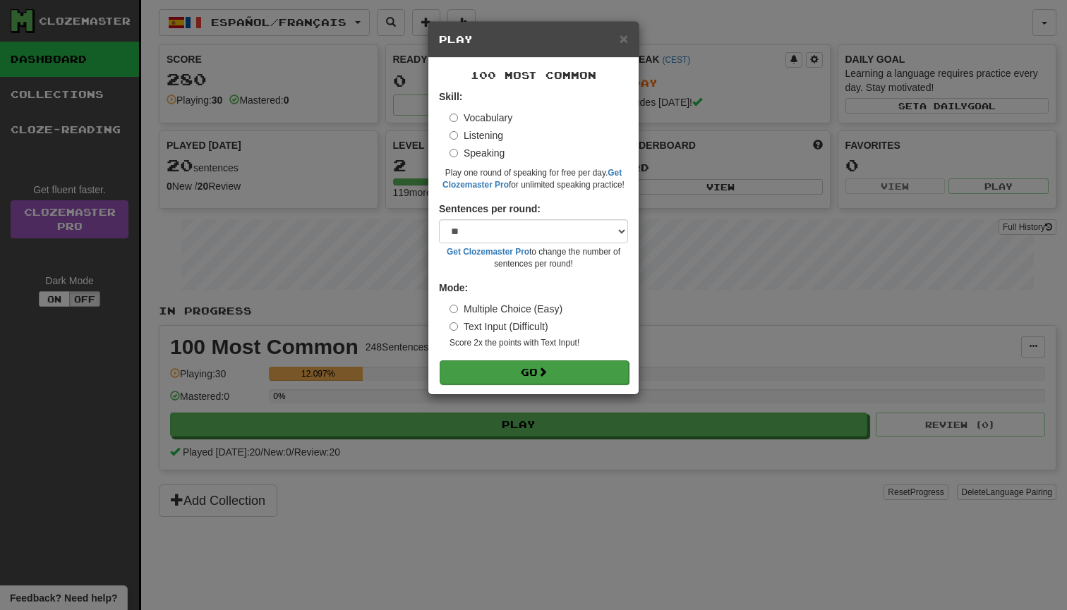
click at [520, 367] on button "Go" at bounding box center [534, 373] width 189 height 24
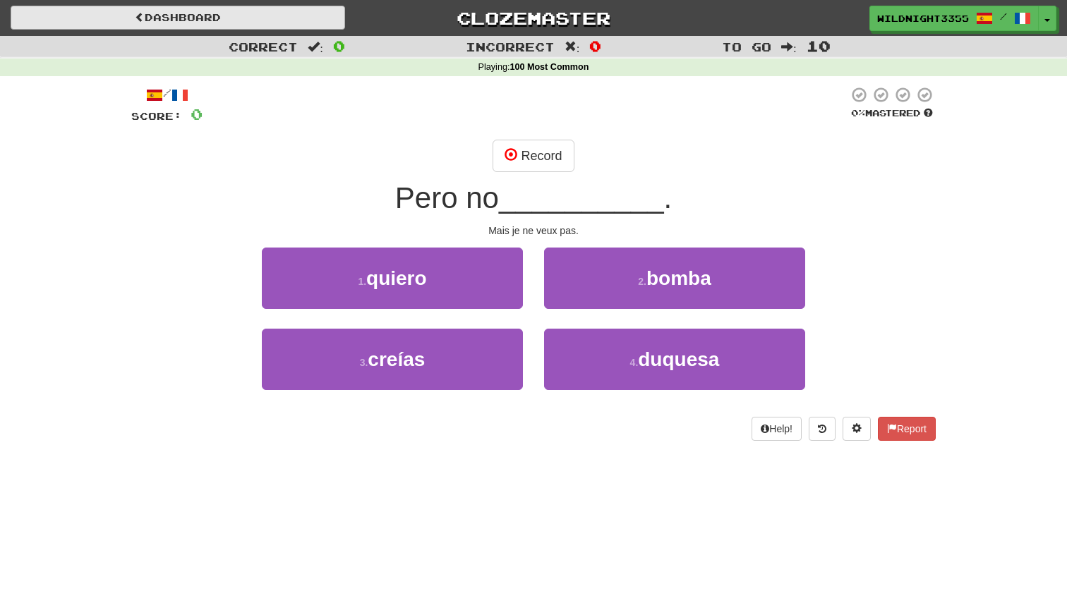
click at [181, 20] on link "Dashboard" at bounding box center [178, 18] width 334 height 24
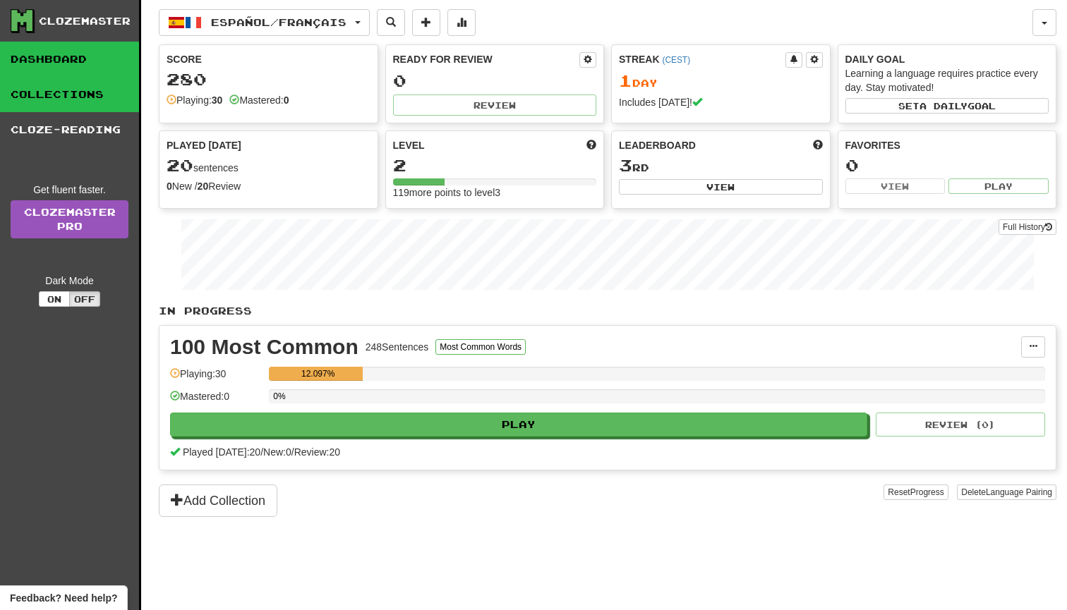
click at [60, 95] on link "Collections" at bounding box center [69, 94] width 139 height 35
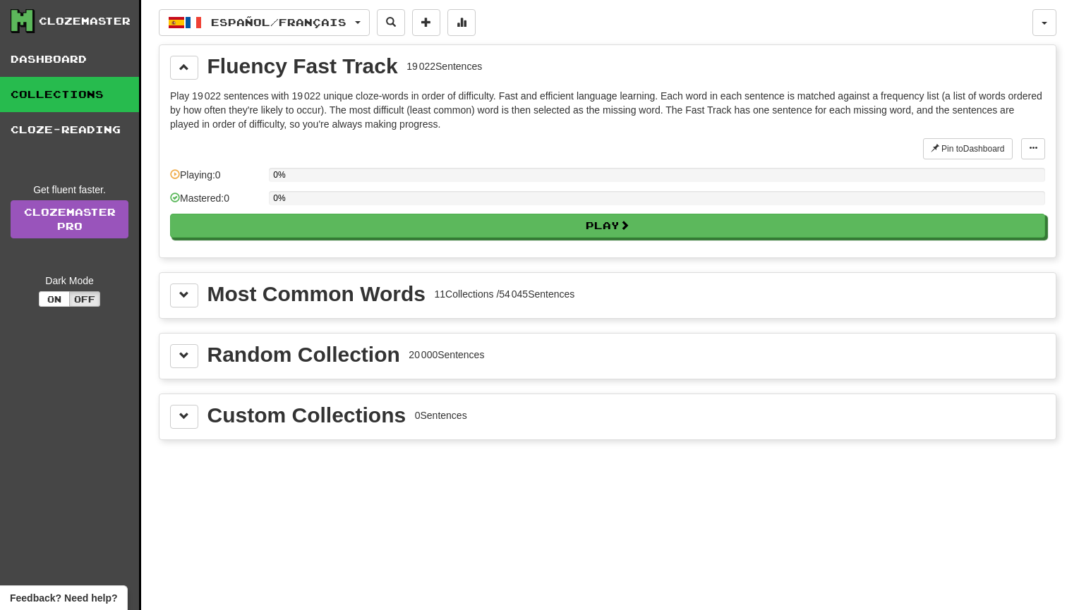
click at [324, 370] on div "Random Collection 20 000 Sentences" at bounding box center [607, 356] width 896 height 45
click at [179, 355] on span at bounding box center [184, 356] width 10 height 10
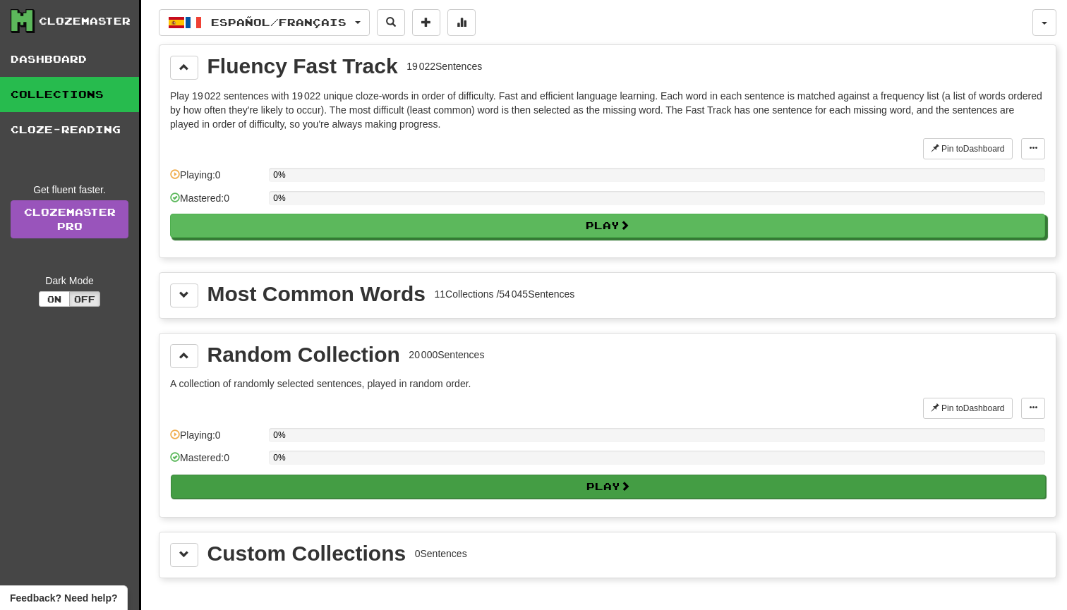
click at [598, 490] on button "Play" at bounding box center [608, 487] width 875 height 24
select select "**"
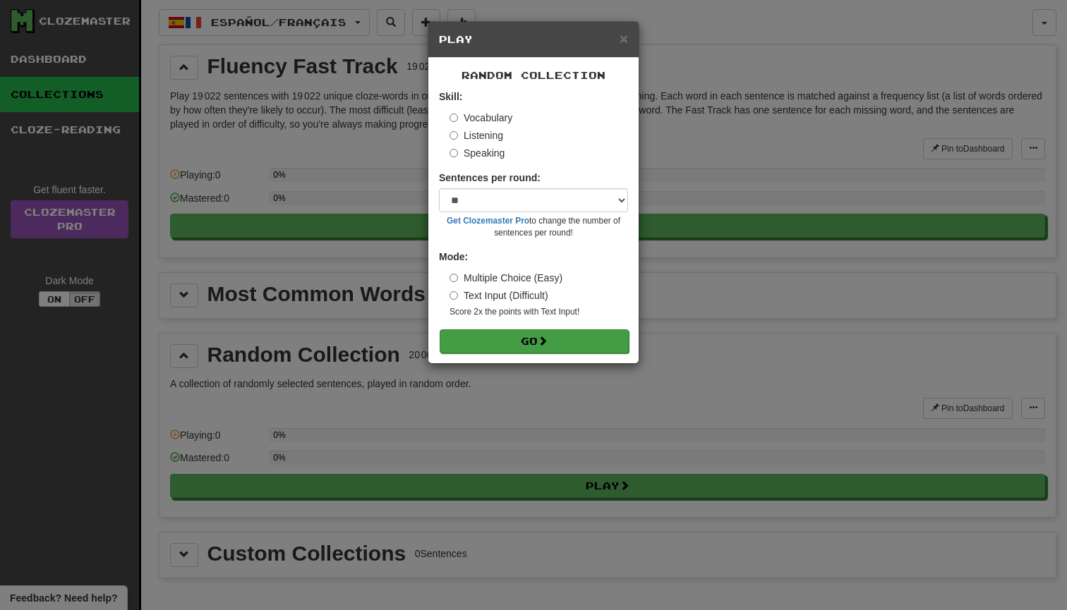
click at [528, 342] on button "Go" at bounding box center [534, 341] width 189 height 24
